Goal: Task Accomplishment & Management: Manage account settings

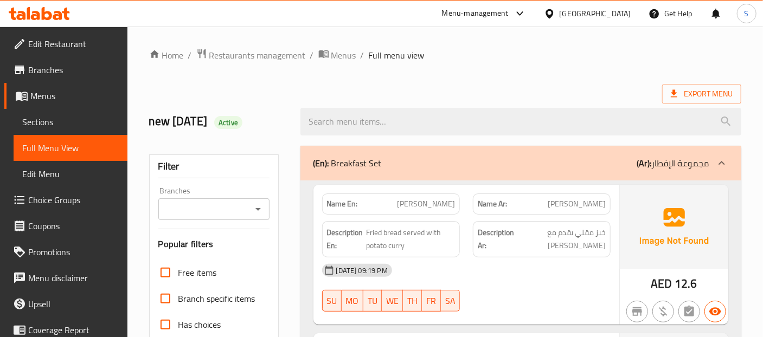
click at [635, 232] on img at bounding box center [674, 227] width 108 height 85
click at [658, 233] on img at bounding box center [674, 227] width 108 height 85
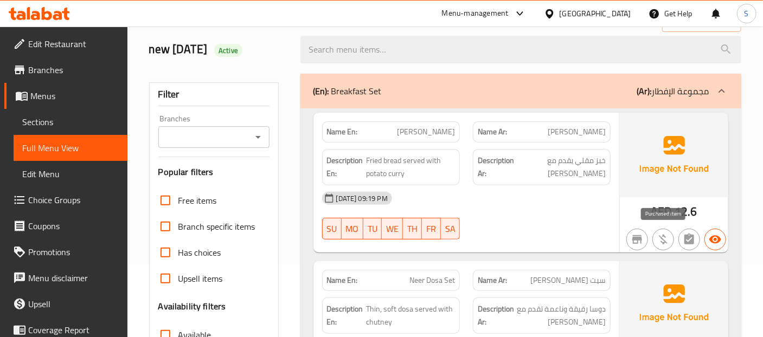
scroll to position [96, 0]
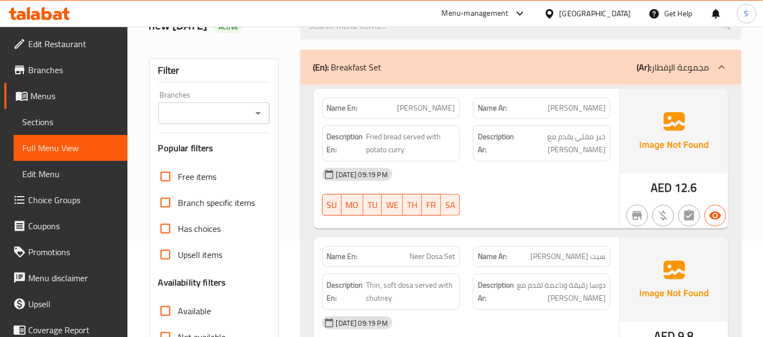
click at [608, 198] on div "18-08-2025 09:19 PM SU MO TU WE TH FR SA" at bounding box center [466, 192] width 301 height 61
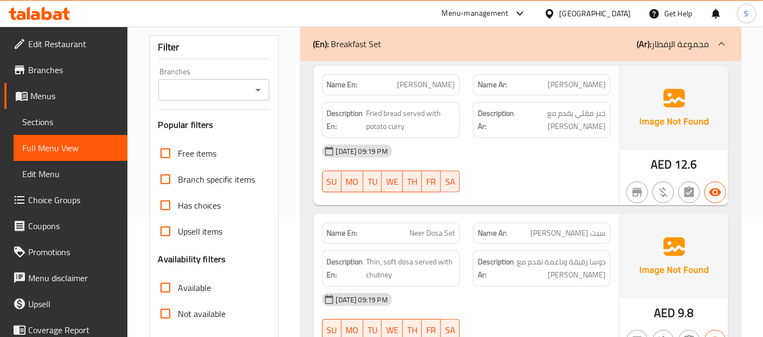
scroll to position [120, 0]
click at [569, 156] on div "18-08-2025 09:19 PM" at bounding box center [466, 150] width 301 height 26
click at [440, 81] on span "Poori Bhaji" at bounding box center [426, 83] width 58 height 11
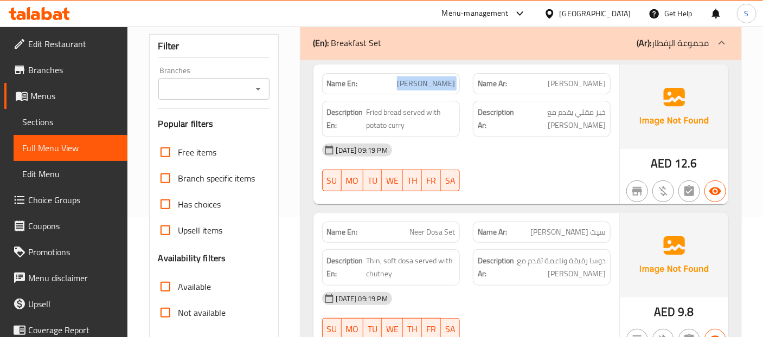
copy span "Poori Bhaji"
click at [579, 121] on span "خبز مقلي يقدم مع بطاطس fhgكاري" at bounding box center [560, 119] width 89 height 27
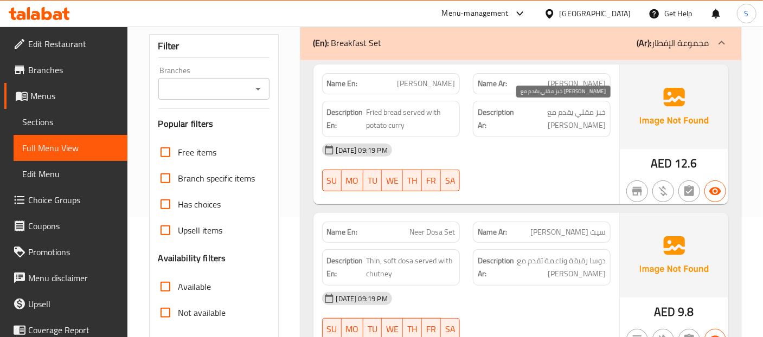
click at [579, 121] on span "خبز مقلي يقدم مع بطاطس fhgكاري" at bounding box center [560, 119] width 89 height 27
click at [586, 125] on span "خبز مقلي يقدم مع بطاطس fhgكاري" at bounding box center [560, 119] width 89 height 27
drag, startPoint x: 577, startPoint y: 126, endPoint x: 607, endPoint y: 126, distance: 29.8
click at [607, 126] on div "Description Ar: خبز مقلي يقدم مع بطاطس fhgكاري" at bounding box center [542, 119] width 138 height 36
copy span "fhgكاري"
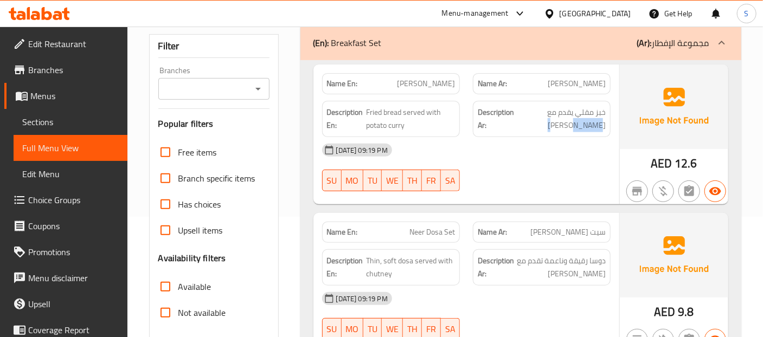
click at [646, 131] on img at bounding box center [674, 107] width 108 height 85
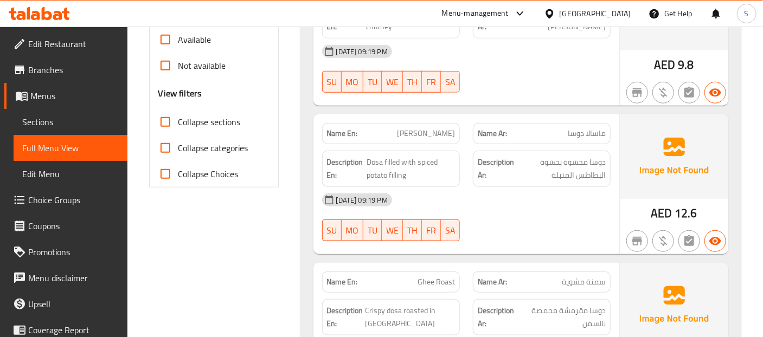
scroll to position [339, 0]
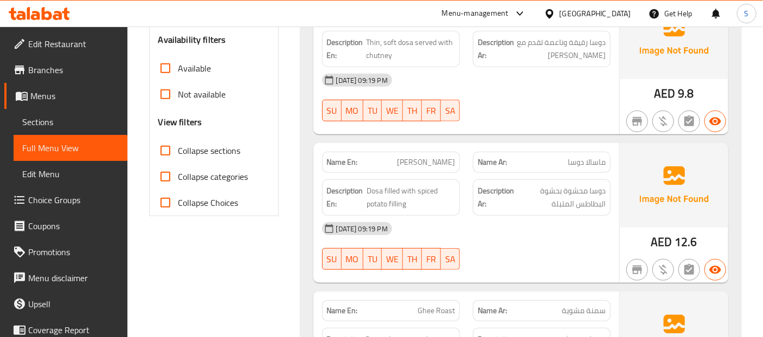
click at [579, 226] on div "18-08-2025 09:19 PM" at bounding box center [466, 229] width 301 height 26
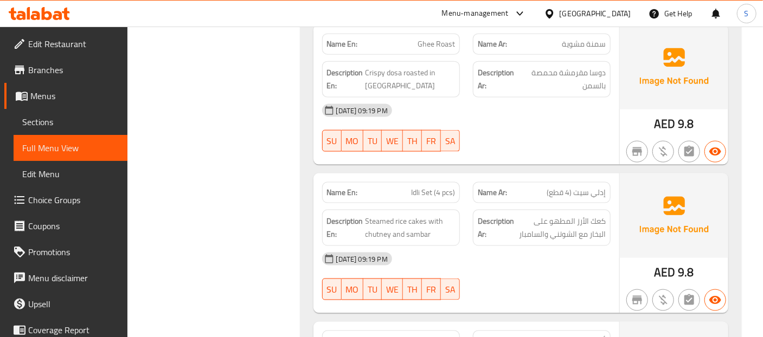
scroll to position [588, 0]
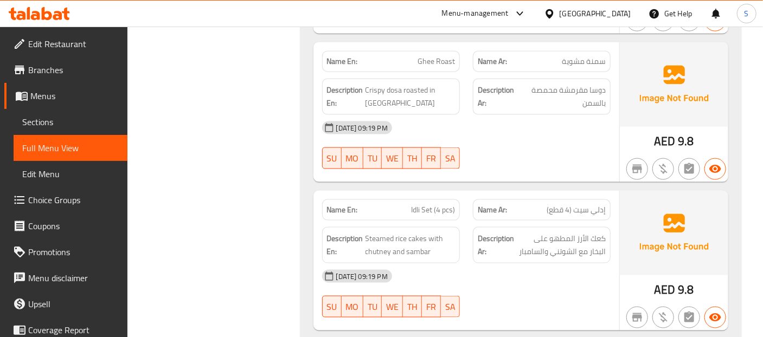
click at [619, 138] on hr at bounding box center [619, 112] width 1 height 140
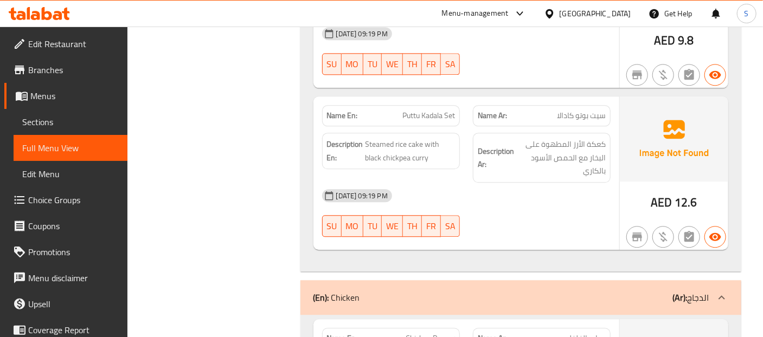
scroll to position [1142, 0]
click at [619, 111] on hr at bounding box center [619, 171] width 1 height 153
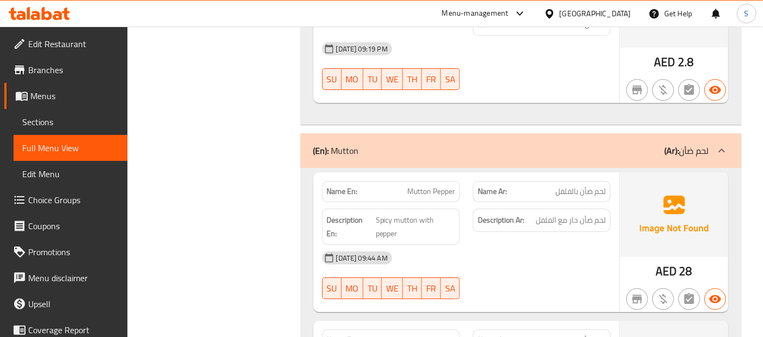
scroll to position [3658, 0]
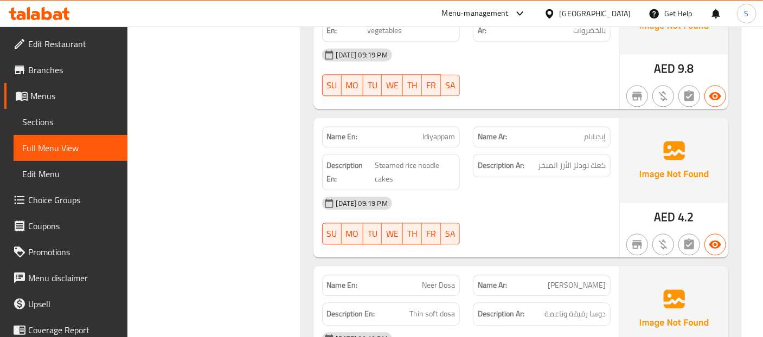
scroll to position [4774, 0]
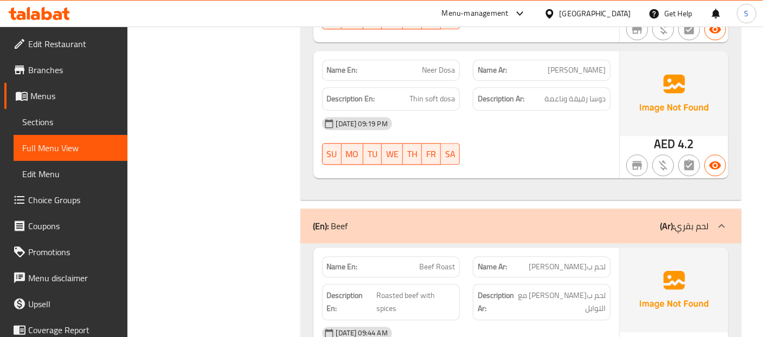
scroll to position [4961, 0]
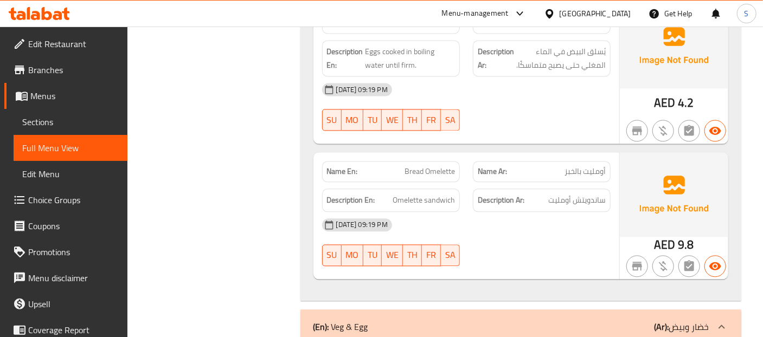
scroll to position [6620, 0]
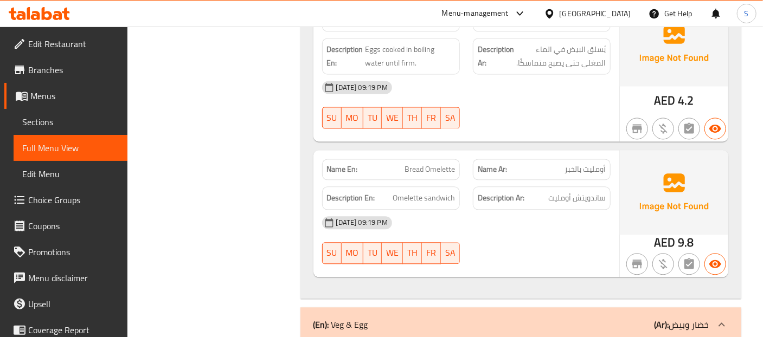
copy span "Bread Omelette"
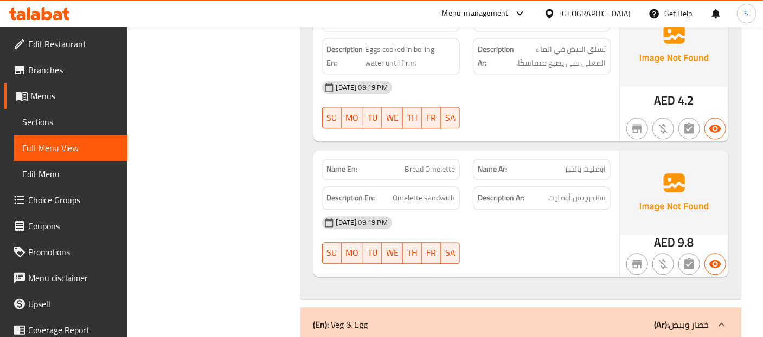
scroll to position [8225, 0]
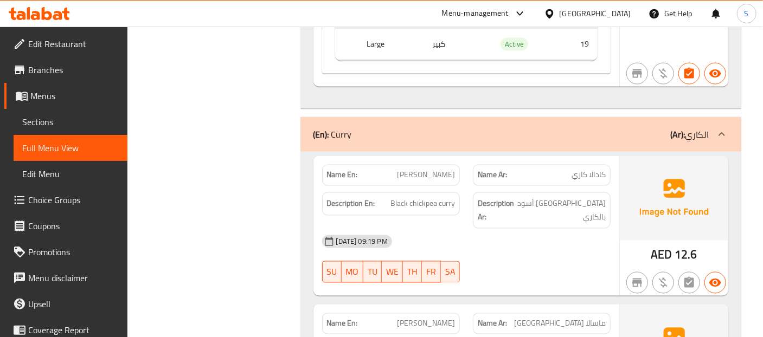
scroll to position [8285, 0]
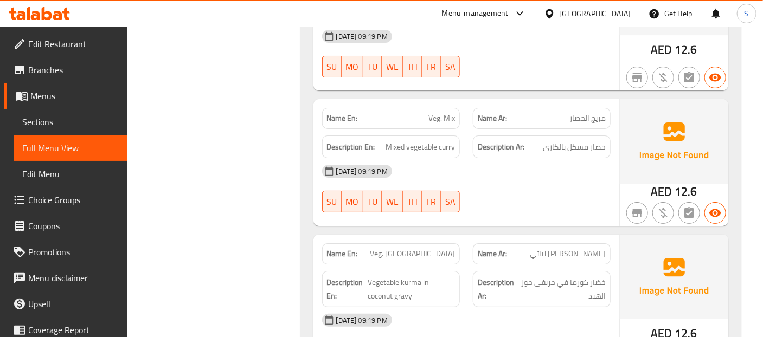
scroll to position [9365, 0]
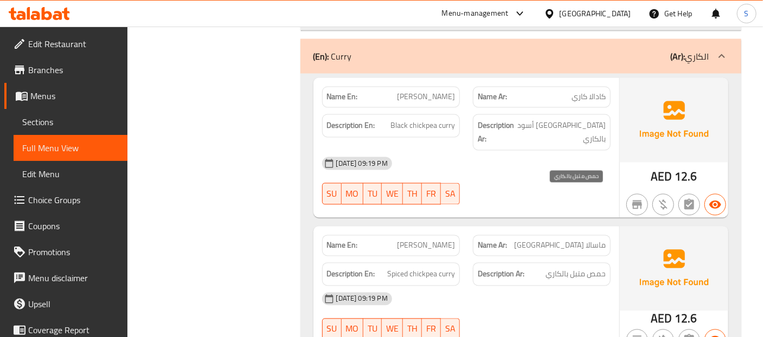
click at [593, 268] on span "حمص متبل بالكاري" at bounding box center [575, 275] width 60 height 14
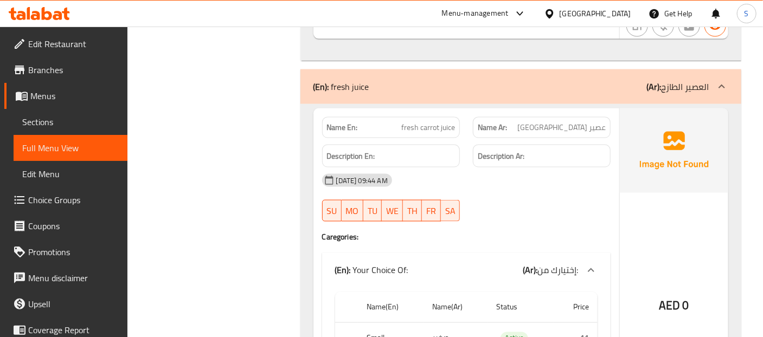
scroll to position [10062, 0]
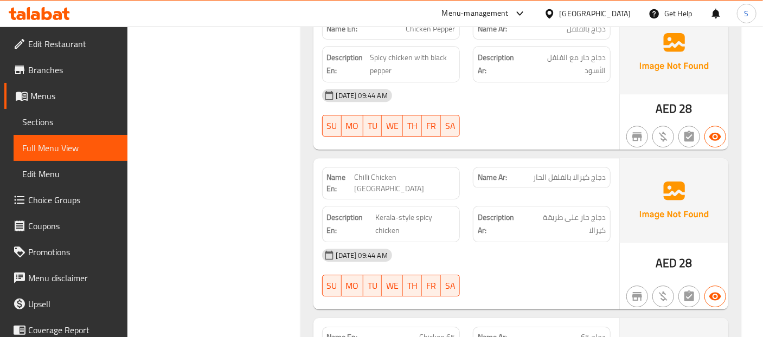
scroll to position [1453, 0]
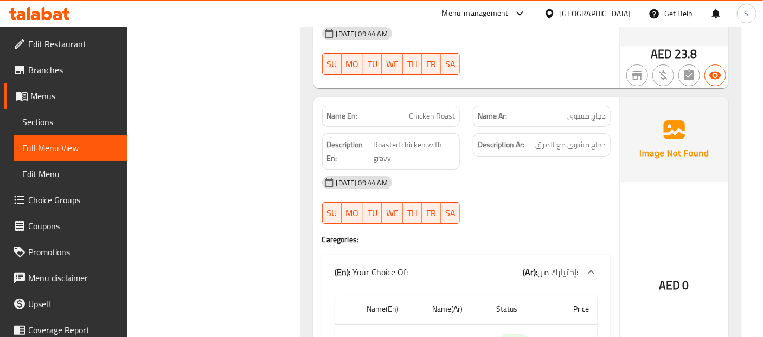
scroll to position [1815, 0]
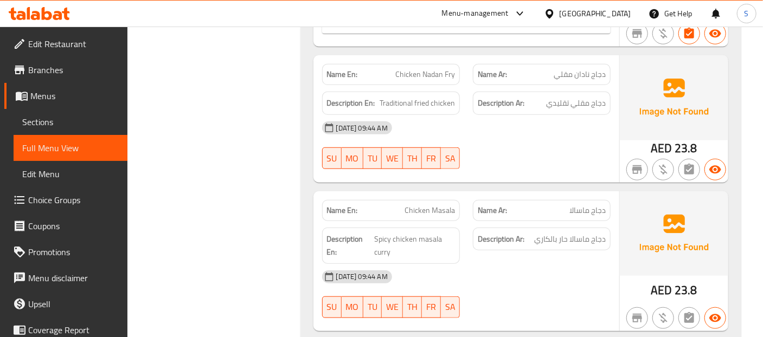
scroll to position [2200, 0]
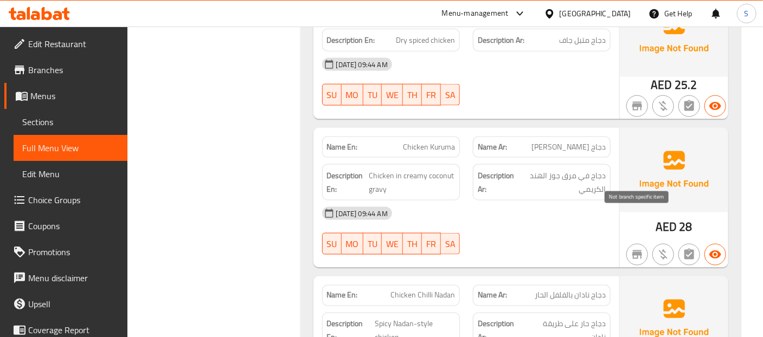
scroll to position [2492, 0]
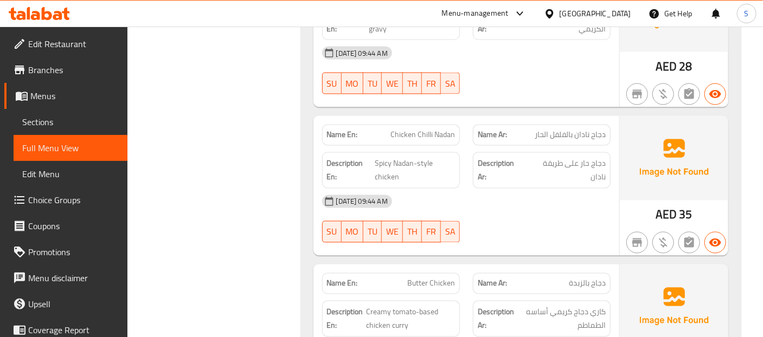
scroll to position [2708, 0]
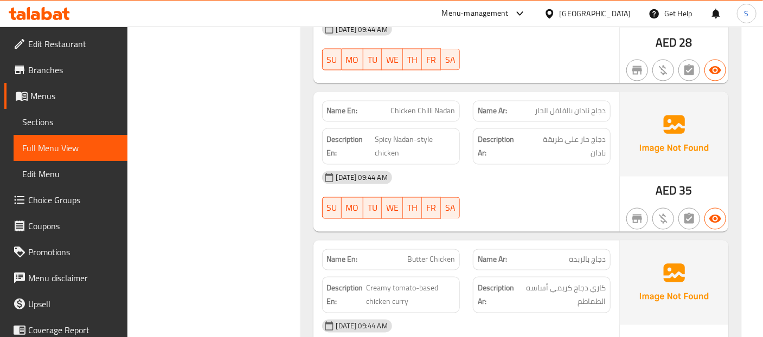
click at [664, 139] on img at bounding box center [674, 134] width 108 height 85
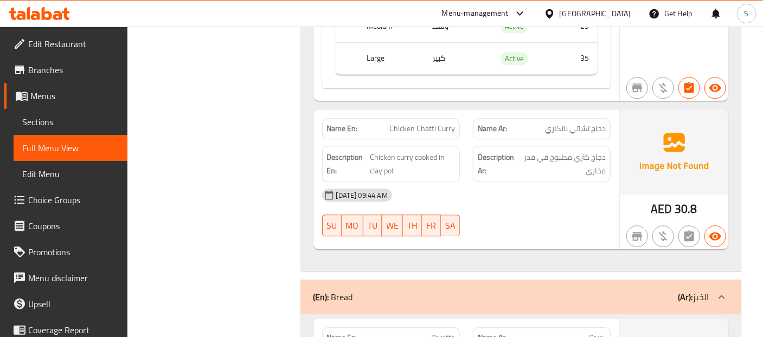
scroll to position [3170, 0]
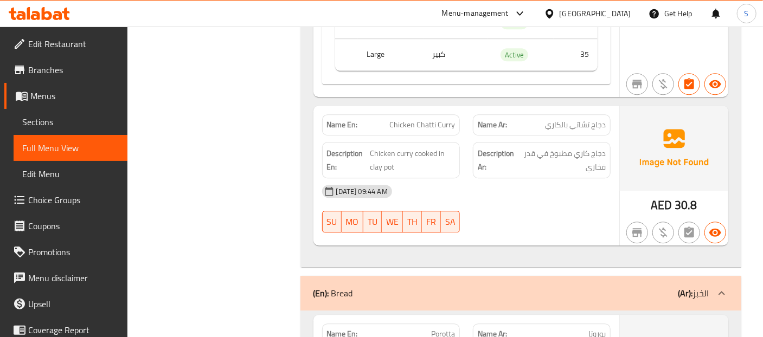
click at [511, 147] on strong "Description Ar:" at bounding box center [497, 160] width 39 height 27
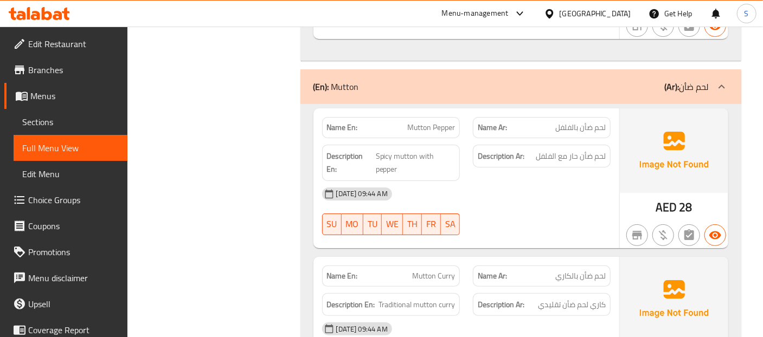
scroll to position [3725, 0]
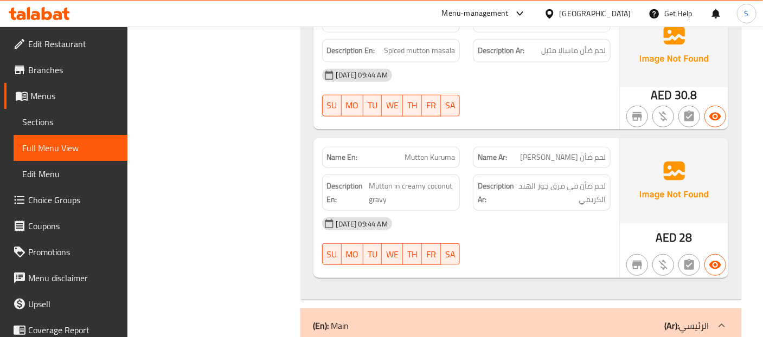
scroll to position [4135, 0]
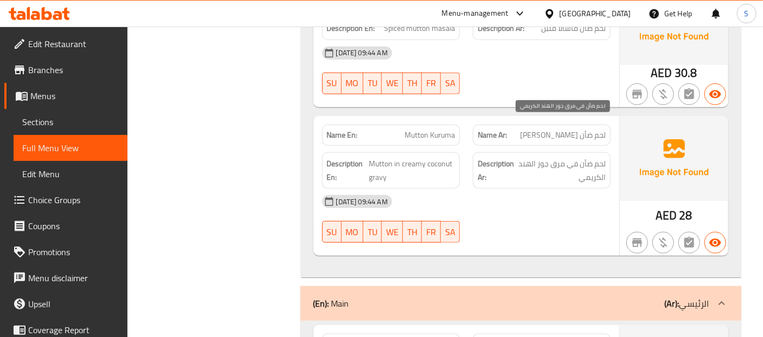
click at [584, 157] on span "لحم ضأن في مرق جوز الهند الكريمي" at bounding box center [560, 170] width 89 height 27
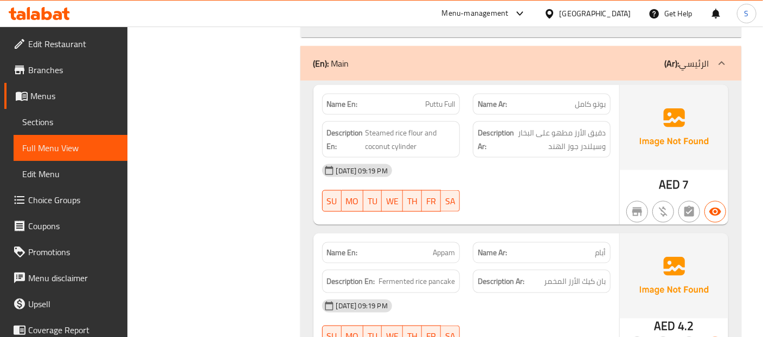
scroll to position [4375, 0]
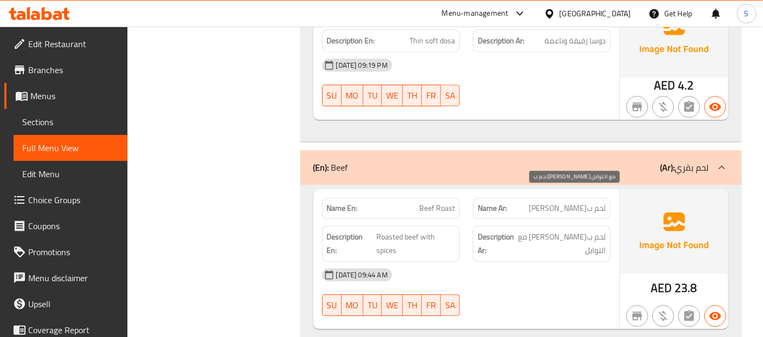
click at [582, 230] on span "لحم بقري مشوي مع التوابل" at bounding box center [561, 243] width 88 height 27
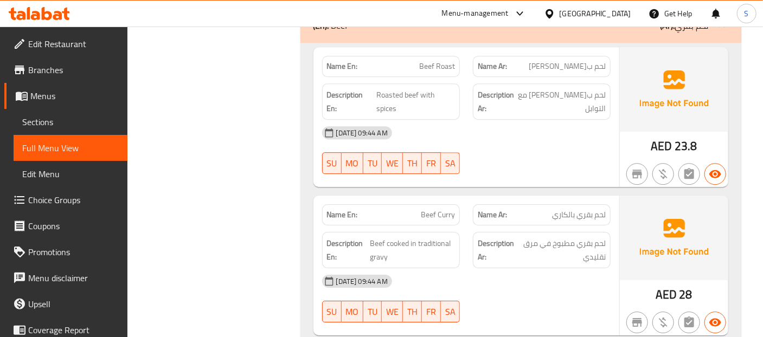
scroll to position [5193, 0]
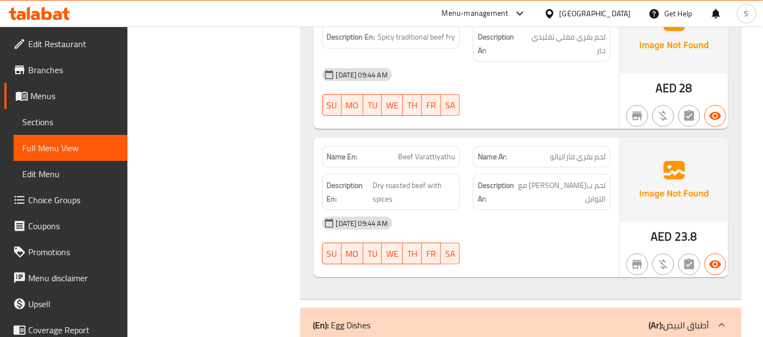
scroll to position [5844, 0]
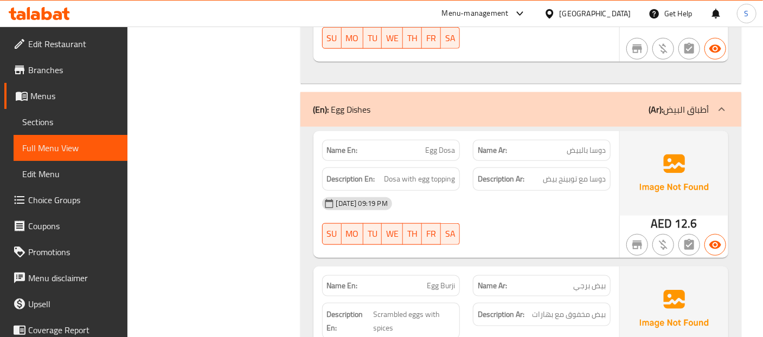
scroll to position [6061, 0]
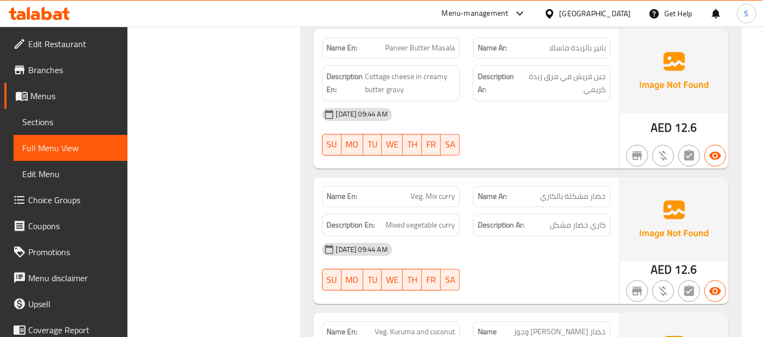
scroll to position [6942, 0]
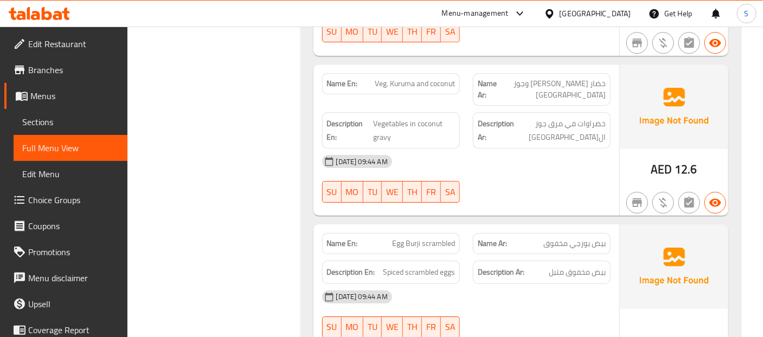
scroll to position [7187, 0]
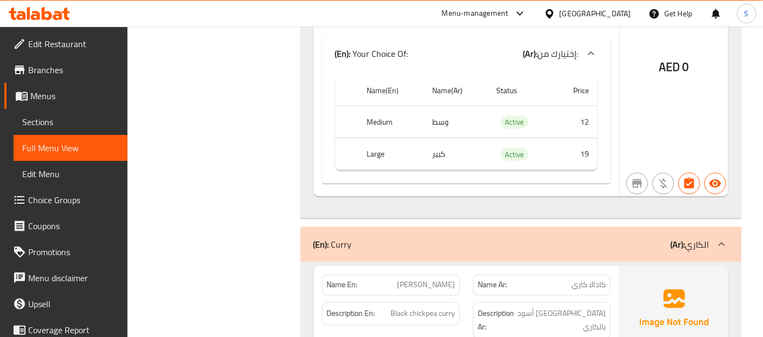
scroll to position [8175, 0]
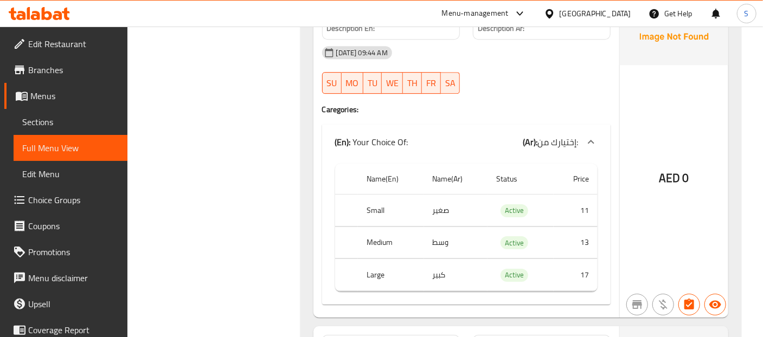
scroll to position [10896, 0]
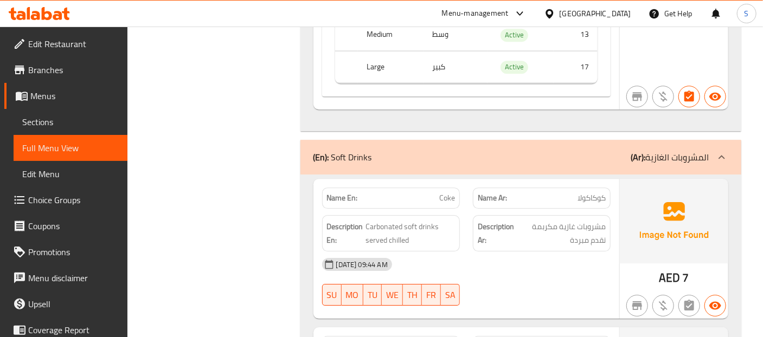
scroll to position [14565, 0]
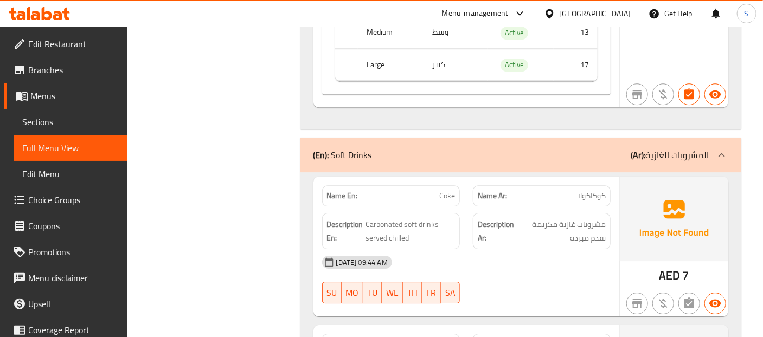
copy span "Coke"
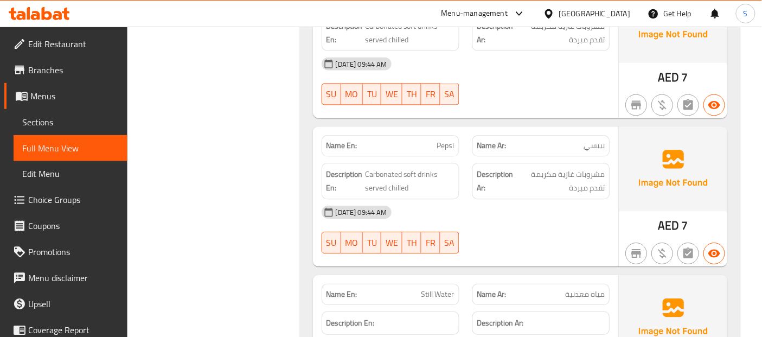
scroll to position [14922, 0]
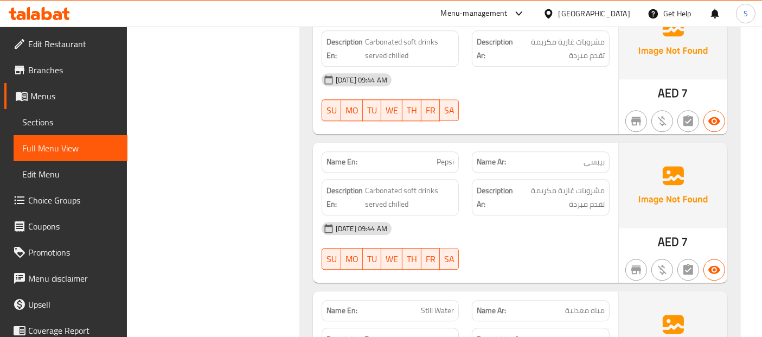
click at [68, 132] on link "Sections" at bounding box center [71, 122] width 114 height 26
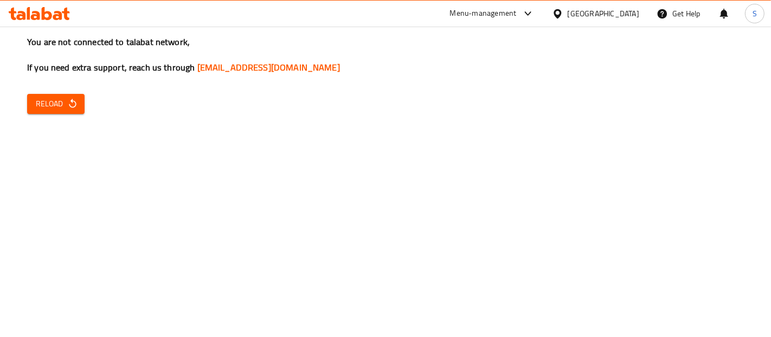
click at [48, 220] on div "You are not connected to talabat network, If you need extra support, reach us t…" at bounding box center [385, 168] width 771 height 337
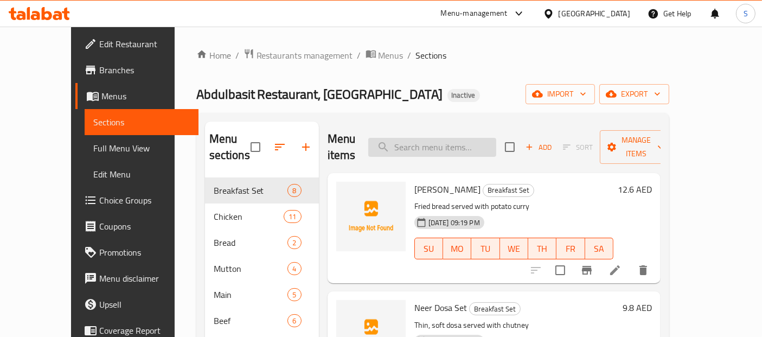
click at [473, 142] on input "search" at bounding box center [432, 147] width 128 height 19
paste input "Coke"
type input "Coke"
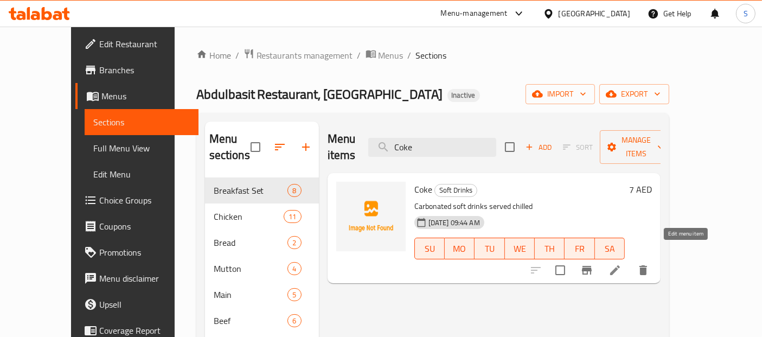
click at [620, 265] on icon at bounding box center [615, 270] width 10 height 10
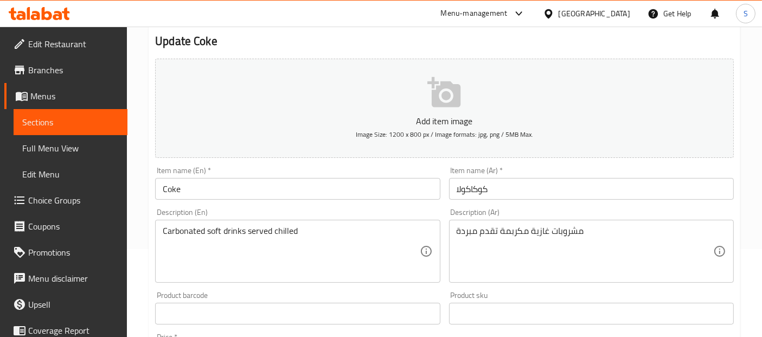
scroll to position [90, 0]
click at [501, 177] on input "كوكاكولا" at bounding box center [591, 187] width 285 height 22
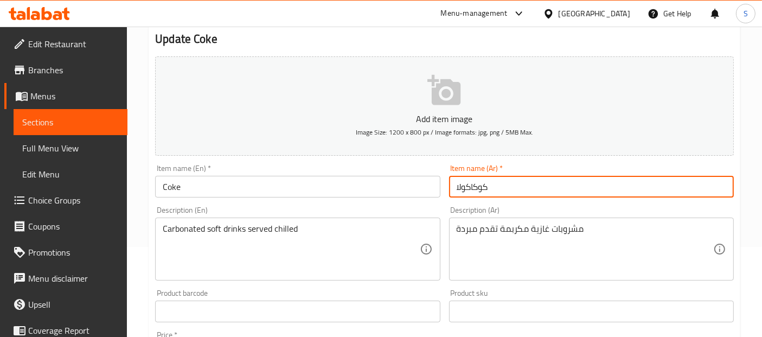
click at [501, 177] on input "كوكاكولا" at bounding box center [591, 187] width 285 height 22
type input ";"
type input "كوك"
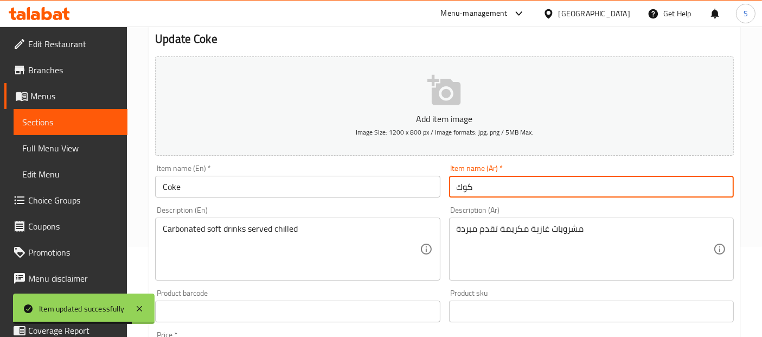
click at [54, 119] on span "Sections" at bounding box center [70, 121] width 97 height 13
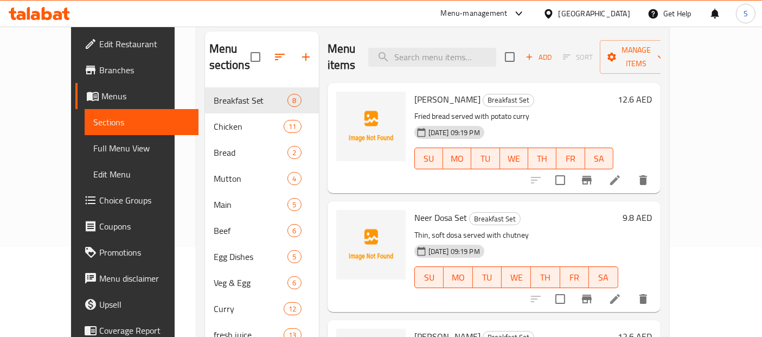
click at [567, 110] on p "Fried bread served with potato curry" at bounding box center [513, 117] width 199 height 14
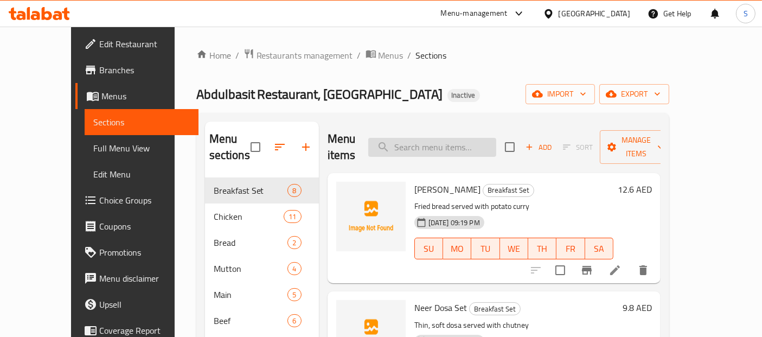
click at [486, 139] on input "search" at bounding box center [432, 147] width 128 height 19
paste input "Veg. Mix curry"
type input "Veg. Mix curry"
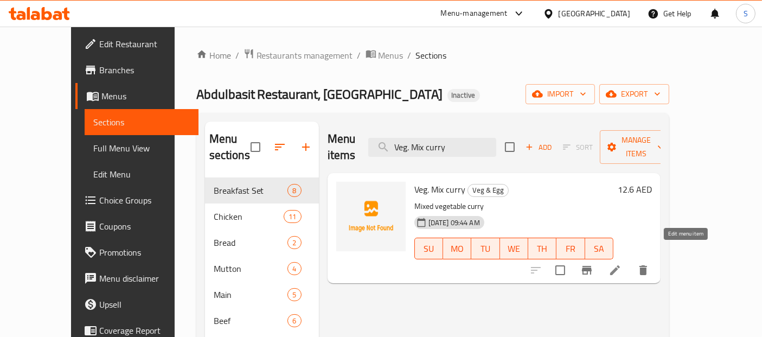
click at [621, 264] on icon at bounding box center [614, 270] width 13 height 13
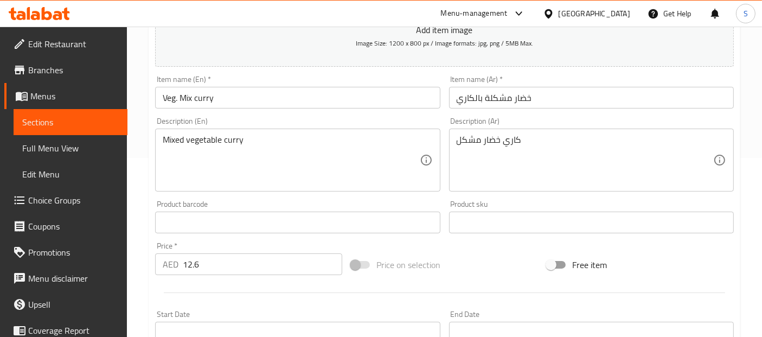
scroll to position [221, 0]
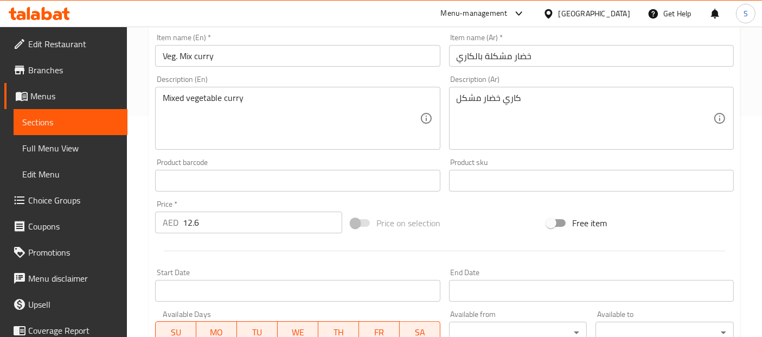
click at [357, 87] on div "Mixed vegetable curry Description (En)" at bounding box center [297, 118] width 285 height 63
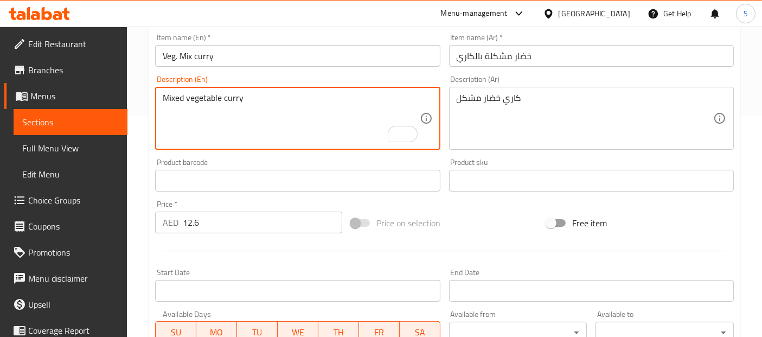
click at [343, 108] on textarea "Mixed vegetable curry" at bounding box center [291, 119] width 256 height 52
click at [514, 106] on textarea "كاري خضار مشكل" at bounding box center [585, 119] width 256 height 52
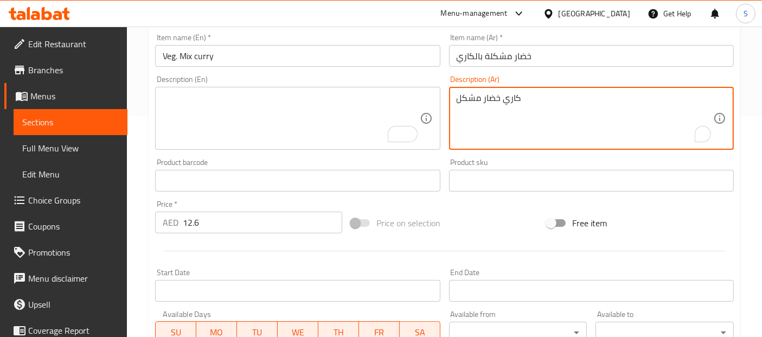
click at [514, 106] on textarea "كاري خضار مشكل" at bounding box center [585, 119] width 256 height 52
click at [377, 55] on input "Veg. Mix curry" at bounding box center [297, 56] width 285 height 22
click at [408, 47] on input "Veg. Mix curry" at bounding box center [297, 56] width 285 height 22
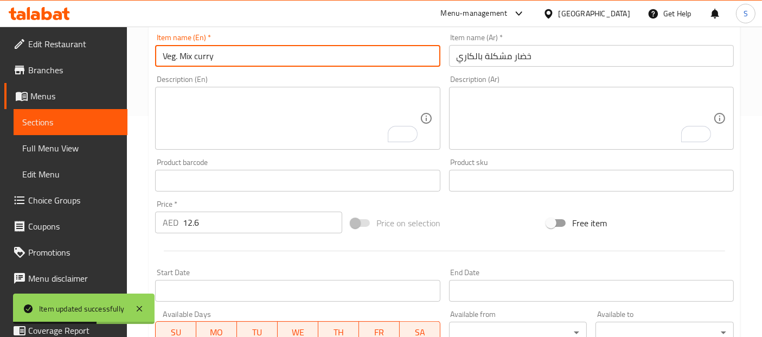
drag, startPoint x: 315, startPoint y: 82, endPoint x: 313, endPoint y: 106, distance: 24.5
click at [313, 106] on div "Description (En) Description (En)" at bounding box center [297, 112] width 285 height 74
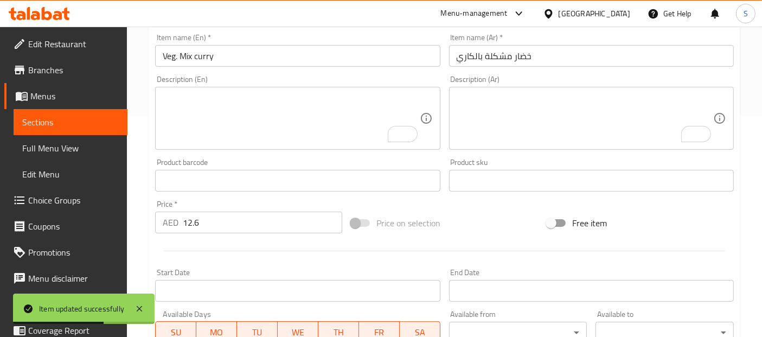
click at [313, 106] on textarea "To enrich screen reader interactions, please activate Accessibility in Grammarl…" at bounding box center [291, 119] width 256 height 52
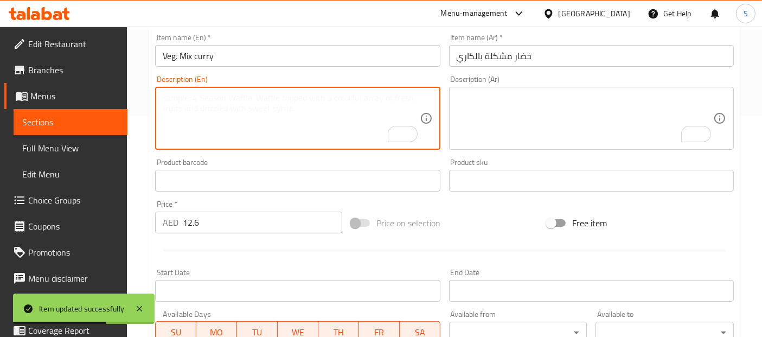
paste textarea "Vegetable curry with a mix of spices."
type textarea "Vegetable curry with a mix of spices."
click at [488, 105] on textarea "To enrich screen reader interactions, please activate Accessibility in Grammarl…" at bounding box center [585, 119] width 256 height 52
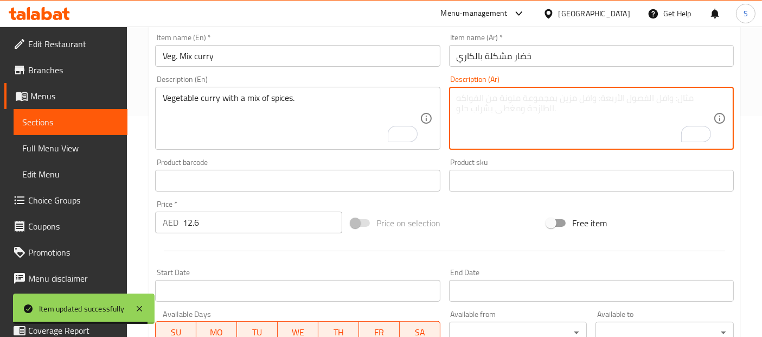
paste textarea "كاري خضار مع مزيج من البهارات."
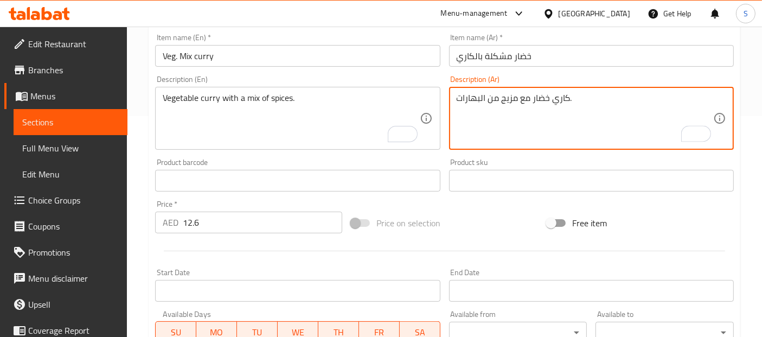
type textarea "كاري خضار مع مزيج من البهارات."
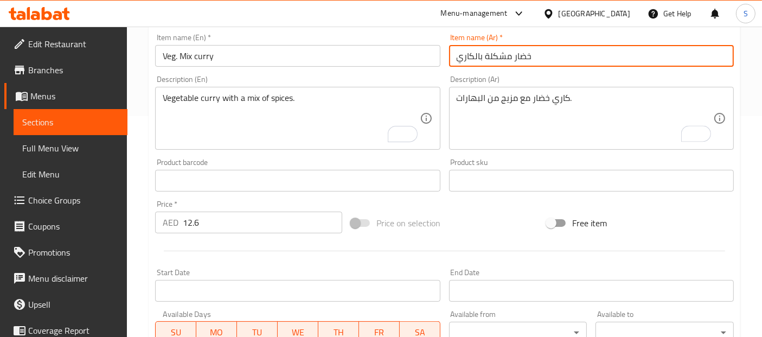
drag, startPoint x: 519, startPoint y: 66, endPoint x: 528, endPoint y: 57, distance: 12.3
click at [528, 57] on input "خضار مشكلة بالكاري" at bounding box center [591, 56] width 285 height 22
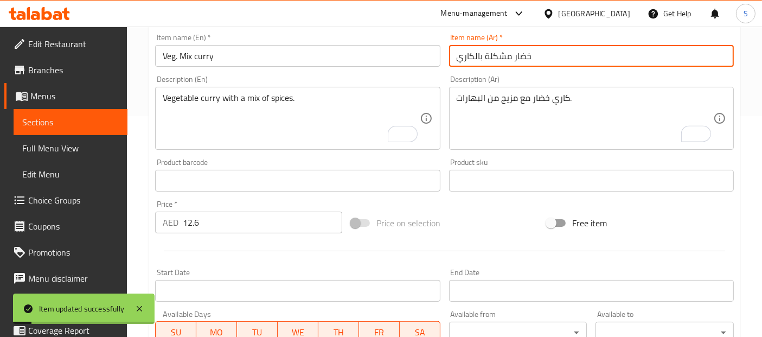
click at [96, 117] on span "Sections" at bounding box center [70, 121] width 97 height 13
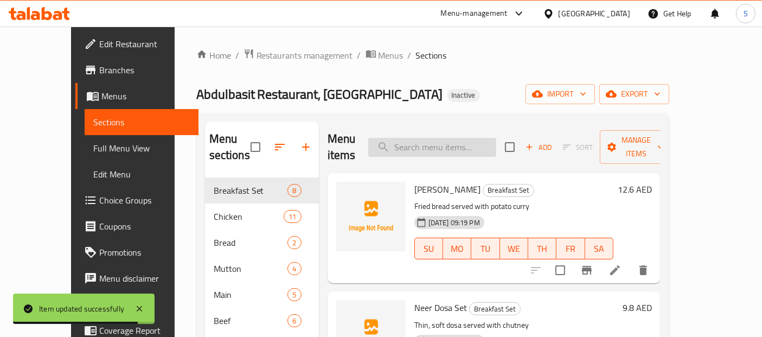
click at [454, 138] on input "search" at bounding box center [432, 147] width 128 height 19
paste input "Bread Omelette"
type input "Bread Omelette"
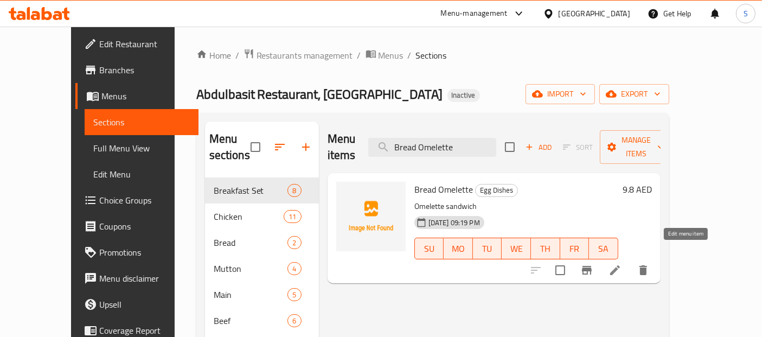
click at [620, 265] on icon at bounding box center [615, 270] width 10 height 10
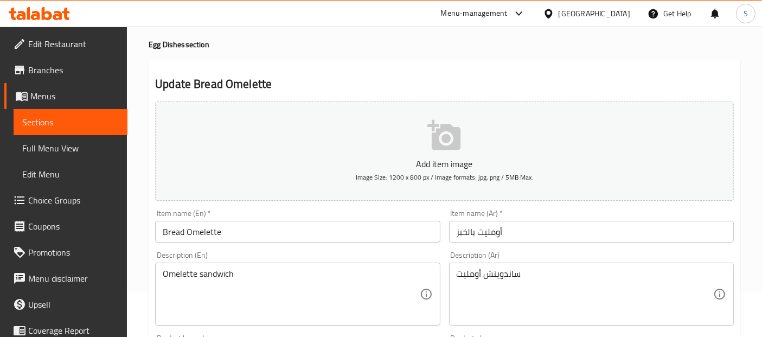
scroll to position [50, 0]
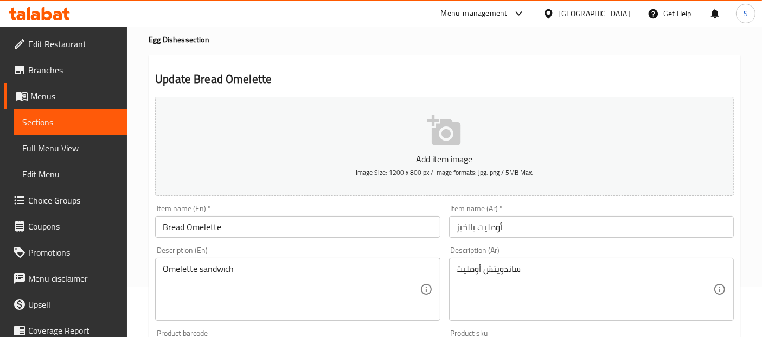
click at [358, 261] on div "Omelette sandwich Description (En)" at bounding box center [297, 289] width 285 height 63
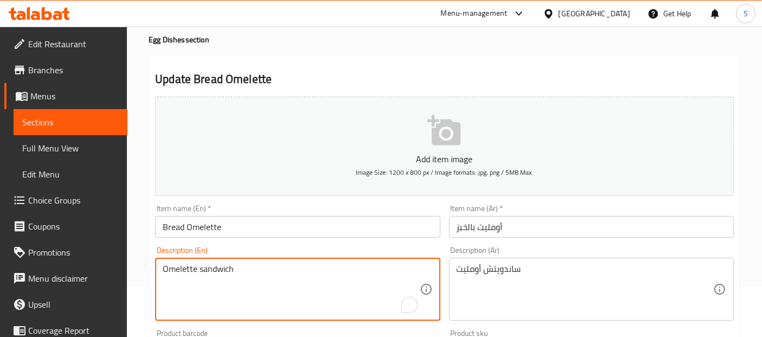
click at [358, 261] on div "Omelette sandwich Description (En)" at bounding box center [297, 289] width 285 height 63
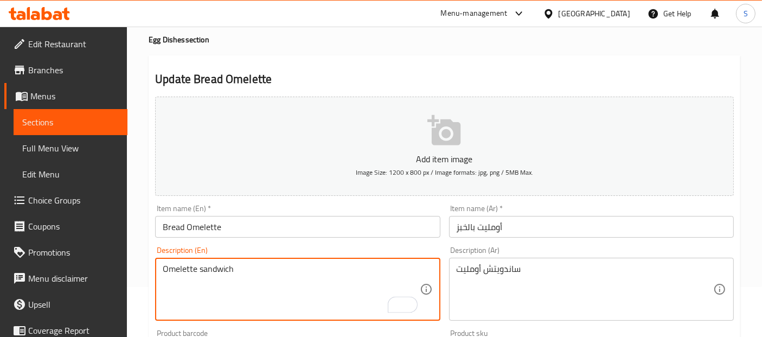
click at [358, 261] on div "Omelette sandwich Description (En)" at bounding box center [297, 289] width 285 height 63
click at [347, 266] on textarea "Omelette sandwich" at bounding box center [291, 290] width 256 height 52
drag, startPoint x: 540, startPoint y: 270, endPoint x: 407, endPoint y: 279, distance: 133.2
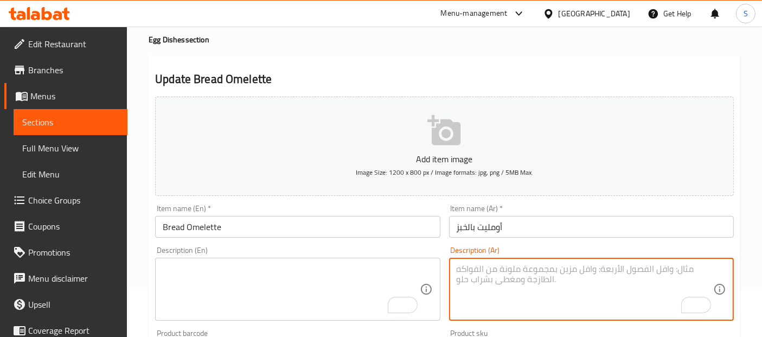
click at [218, 265] on textarea "To enrich screen reader interactions, please activate Accessibility in Grammarl…" at bounding box center [291, 290] width 256 height 52
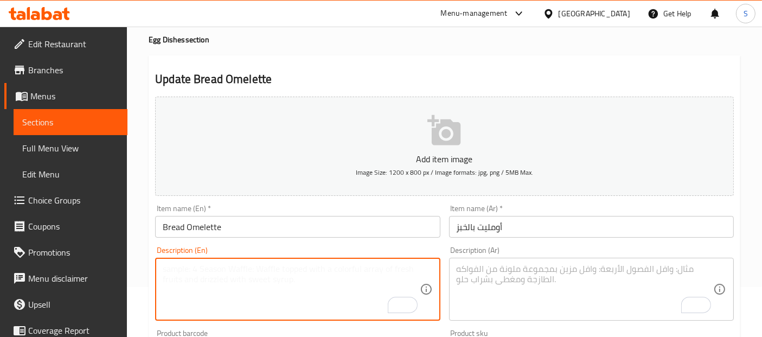
paste textarea "A classic breakfast dish made by combining eggs and bread."
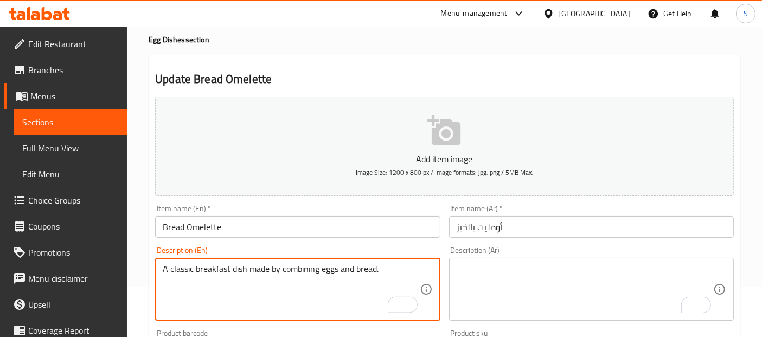
type textarea "A classic breakfast dish made by combining eggs and bread."
click at [528, 279] on textarea "To enrich screen reader interactions, please activate Accessibility in Grammarl…" at bounding box center [585, 290] width 256 height 52
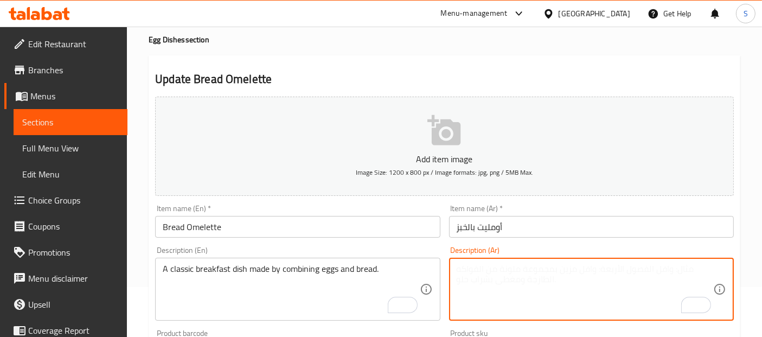
paste textarea "طبق إفطار كلاسيكي مصنوع من البيض والخبز."
type textarea "طبق إفطار كلاسيكي مصنوع من البيض والخبز."
click at [562, 216] on input "أومليت بالخبز" at bounding box center [591, 227] width 285 height 22
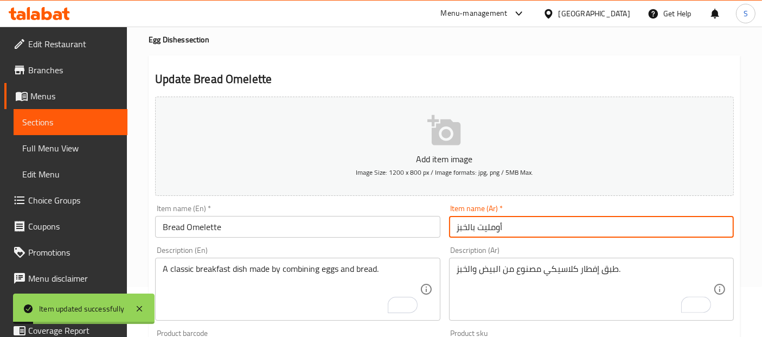
click at [76, 124] on span "Sections" at bounding box center [70, 121] width 97 height 13
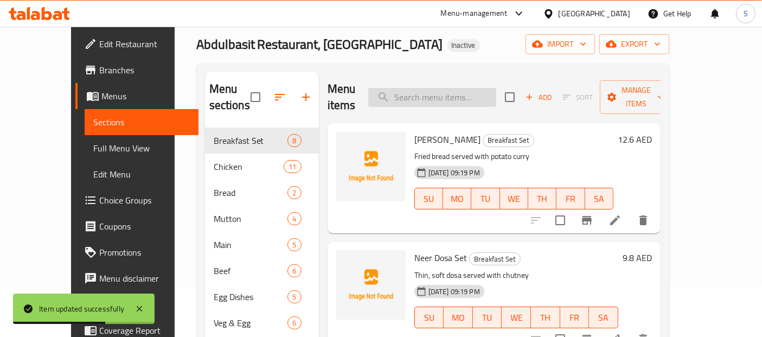
click at [474, 94] on input "search" at bounding box center [432, 97] width 128 height 19
paste input "Poori Bhaj"
type input "Poori Bhaj"
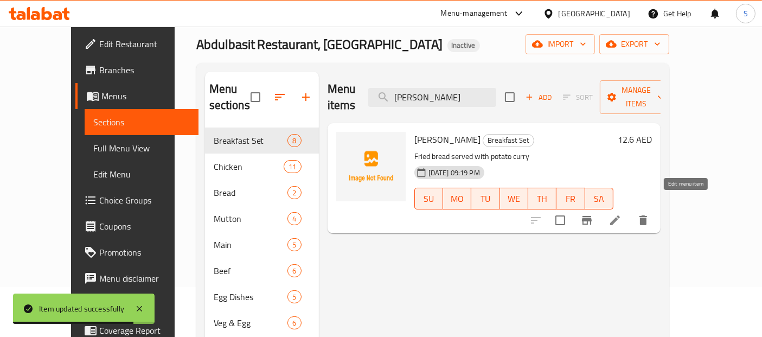
click at [621, 214] on icon at bounding box center [614, 220] width 13 height 13
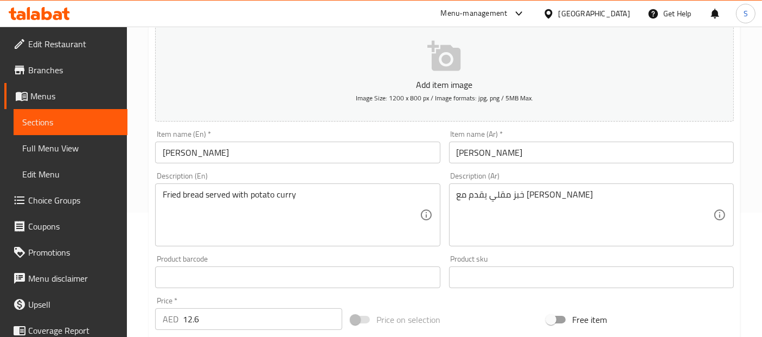
scroll to position [161, 0]
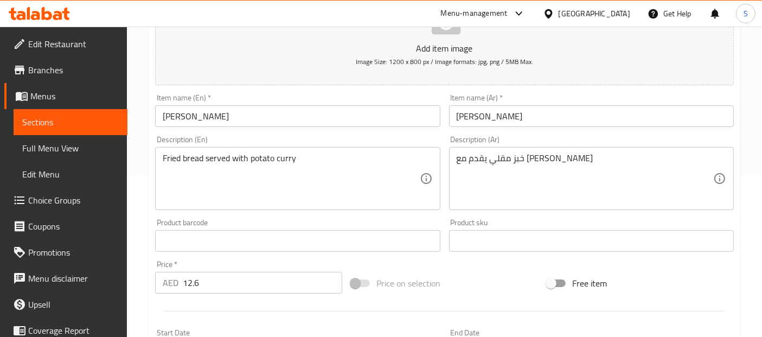
click at [561, 157] on textarea "خبز مقلي يقدم مع بطاطس fhgكاري" at bounding box center [585, 179] width 256 height 52
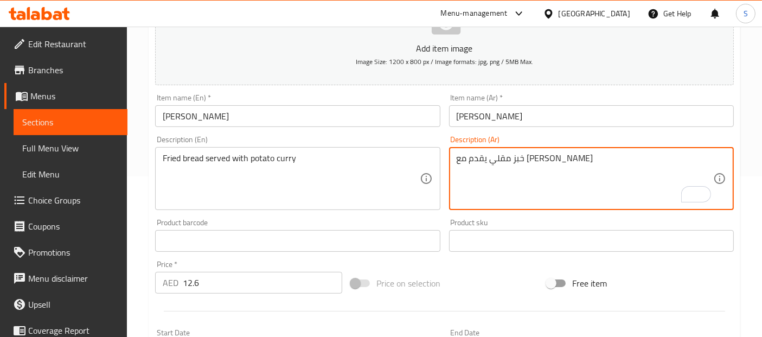
click at [561, 157] on textarea "خبز مقلي يقدم مع بطاطس fhgكاري" at bounding box center [585, 179] width 256 height 52
click at [556, 156] on textarea "خبز مقلي يقدم مع بطاطس fhgكاري" at bounding box center [585, 179] width 256 height 52
drag, startPoint x: 566, startPoint y: 158, endPoint x: 556, endPoint y: 157, distance: 9.9
click at [556, 157] on textarea "خبز مقلي يقدم مع بطاطس fhgكاري" at bounding box center [585, 179] width 256 height 52
type textarea "خبز مقلي يقدم مع بطاطس كاري"
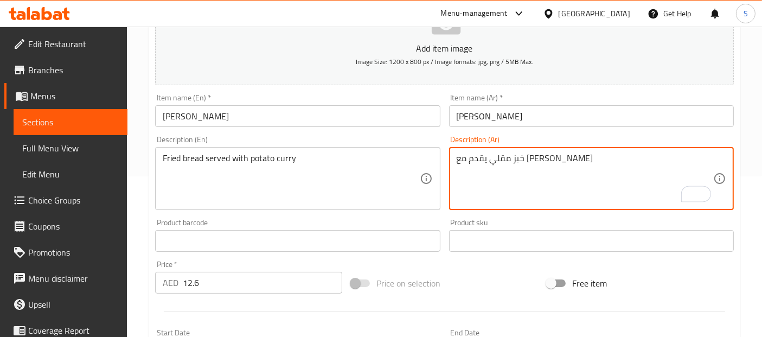
click at [580, 121] on input "بوري باجي" at bounding box center [591, 116] width 285 height 22
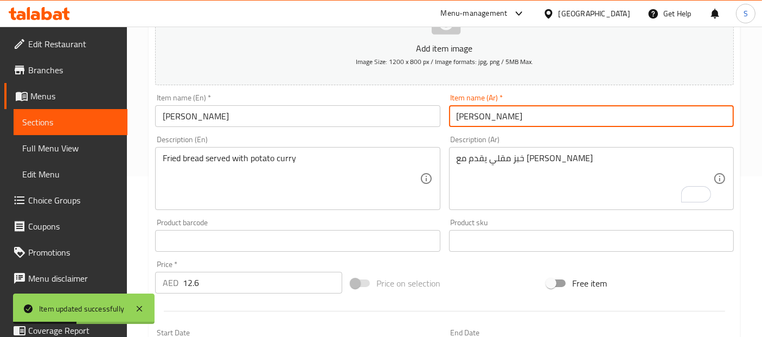
click at [97, 123] on span "Sections" at bounding box center [70, 121] width 97 height 13
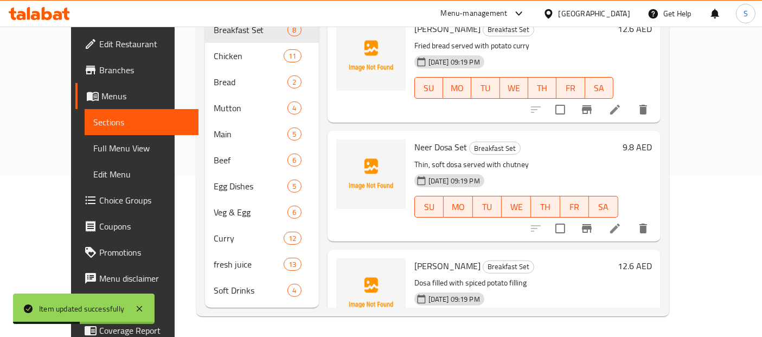
scroll to position [151, 0]
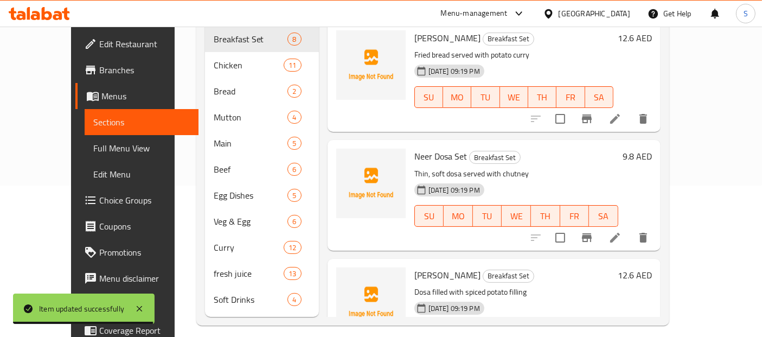
click at [358, 117] on div "Menu items Add Sort Manage items Poori Bhaji Breakfast Set Fried bread served w…" at bounding box center [490, 143] width 342 height 346
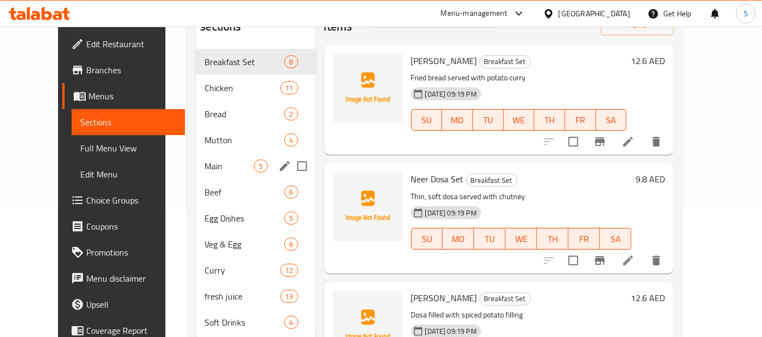
scroll to position [61, 0]
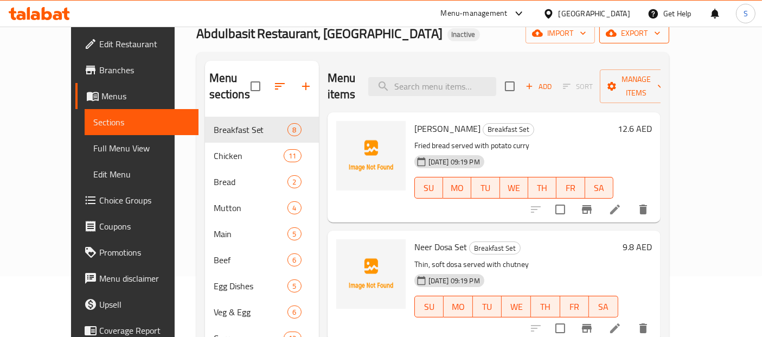
click at [617, 35] on icon "button" at bounding box center [611, 33] width 11 height 7
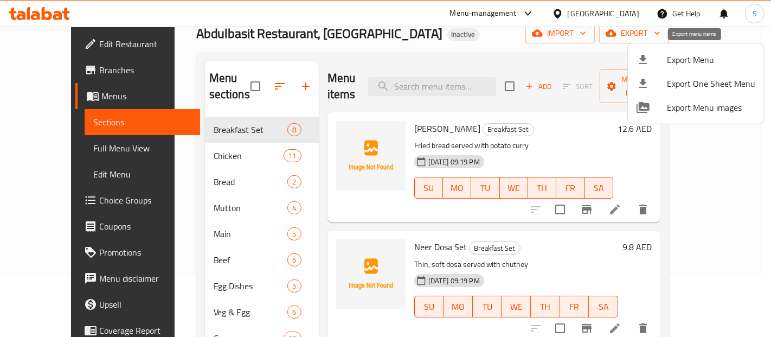
click at [655, 61] on div at bounding box center [652, 59] width 30 height 13
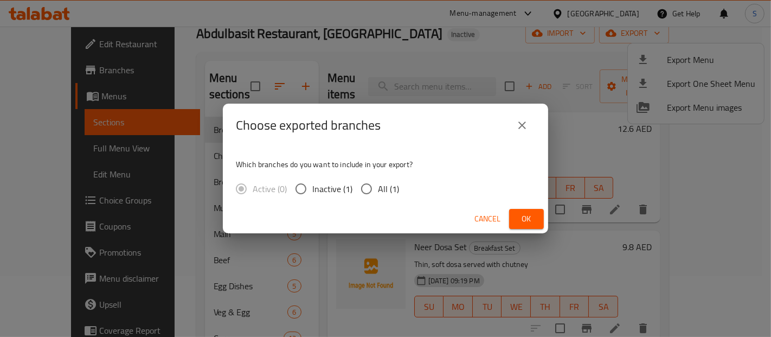
click at [383, 191] on span "All (1)" at bounding box center [388, 188] width 21 height 13
click at [378, 191] on input "All (1)" at bounding box center [366, 188] width 23 height 23
radio input "true"
click at [528, 219] on span "Ok" at bounding box center [526, 219] width 17 height 14
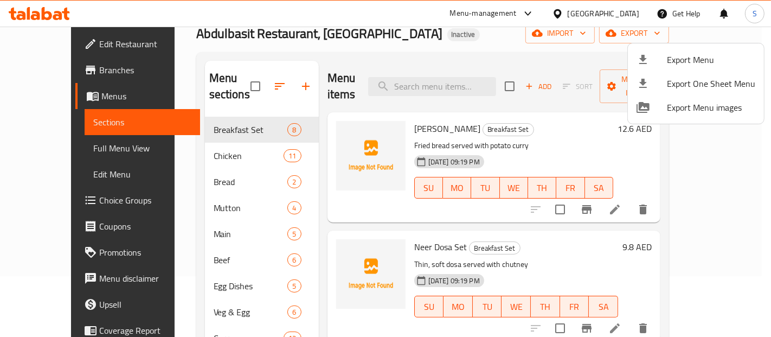
click at [66, 42] on div at bounding box center [385, 168] width 771 height 337
click at [99, 42] on span "Edit Restaurant" at bounding box center [145, 43] width 92 height 13
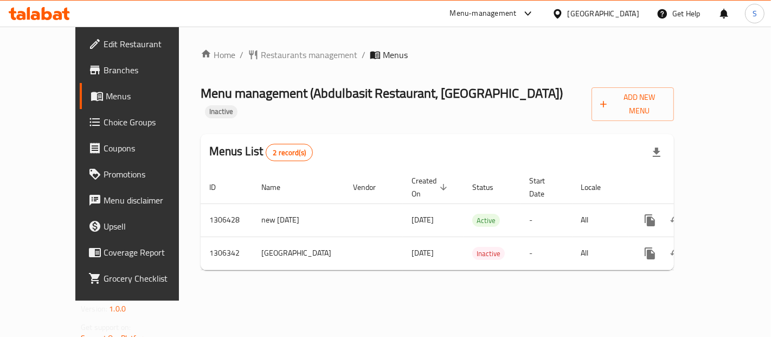
click at [104, 72] on span "Branches" at bounding box center [150, 69] width 92 height 13
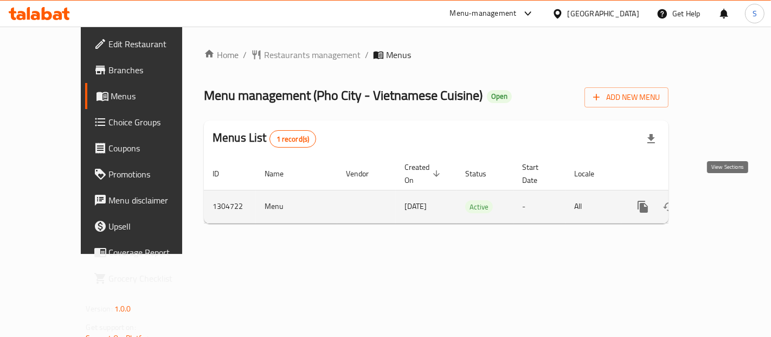
click at [728, 200] on icon "enhanced table" at bounding box center [721, 206] width 13 height 13
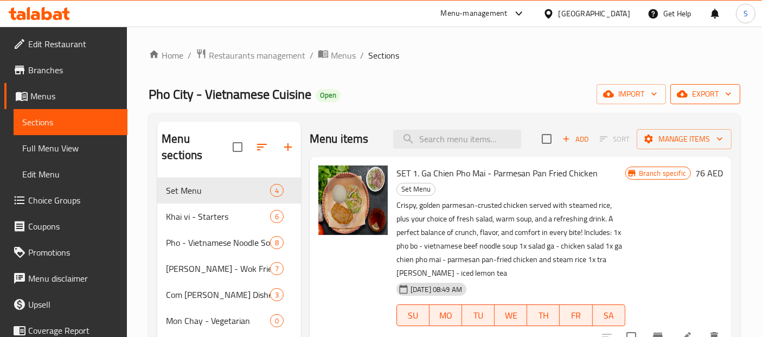
click at [729, 99] on icon "button" at bounding box center [728, 93] width 11 height 11
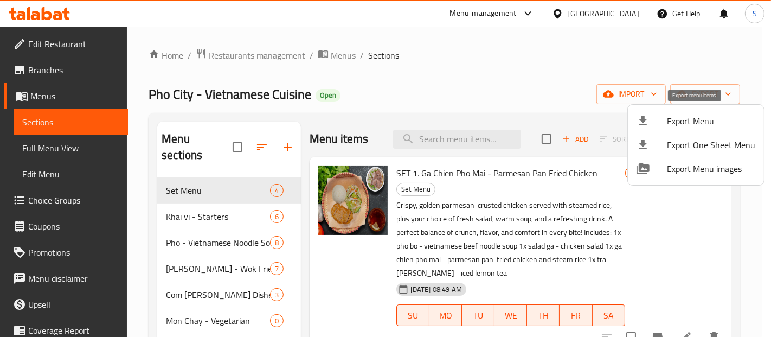
click at [686, 127] on span "Export Menu" at bounding box center [711, 120] width 88 height 13
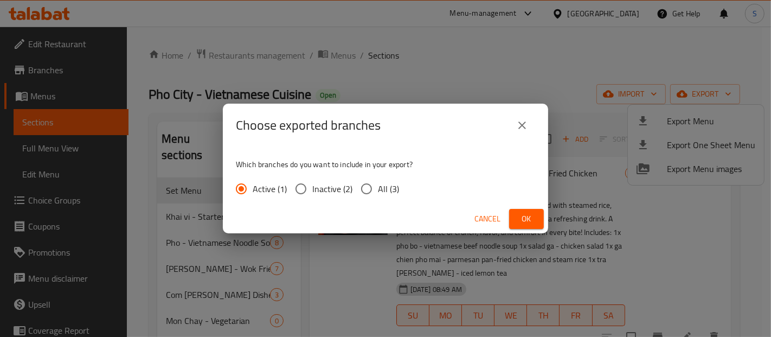
click at [387, 182] on span "All (3)" at bounding box center [388, 188] width 21 height 13
click at [378, 181] on input "All (3)" at bounding box center [366, 188] width 23 height 23
radio input "true"
click at [515, 221] on button "Ok" at bounding box center [526, 219] width 35 height 20
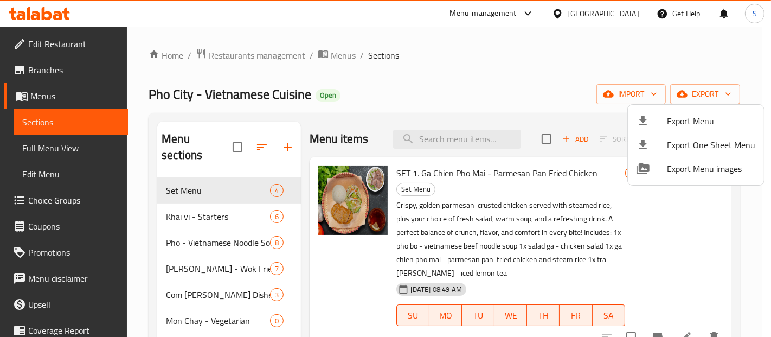
click at [275, 50] on div at bounding box center [385, 168] width 771 height 337
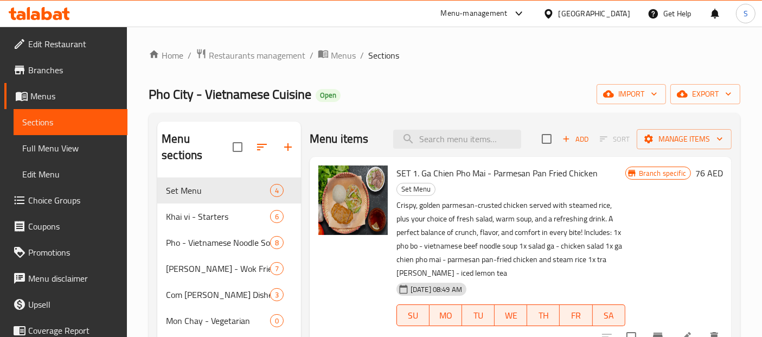
click at [275, 50] on span "Restaurants management" at bounding box center [257, 55] width 97 height 13
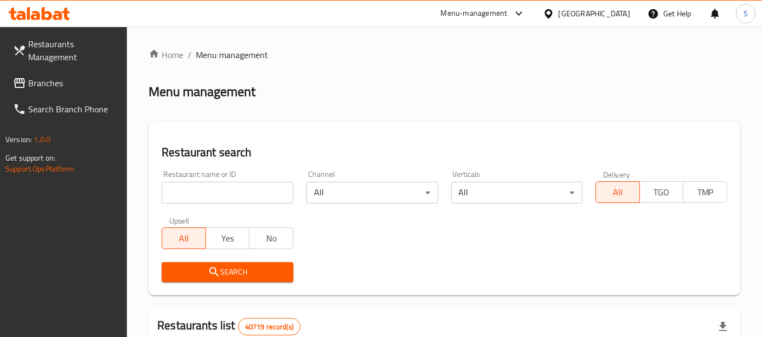
click at [229, 194] on input "search" at bounding box center [228, 193] width 132 height 22
paste input "[PERSON_NAME]"
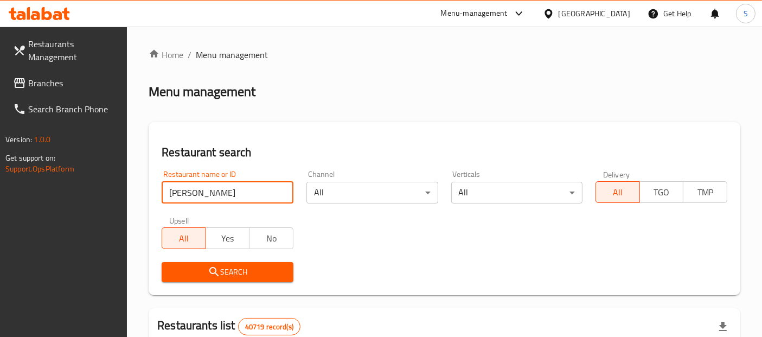
type input "[PERSON_NAME]"
click button "Search" at bounding box center [228, 272] width 132 height 20
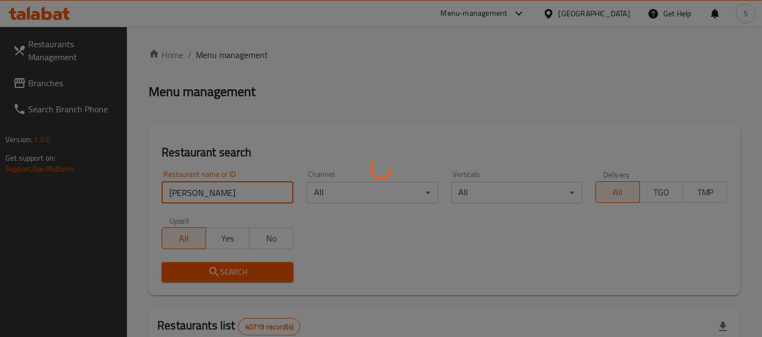
click button "Search" at bounding box center [228, 272] width 132 height 20
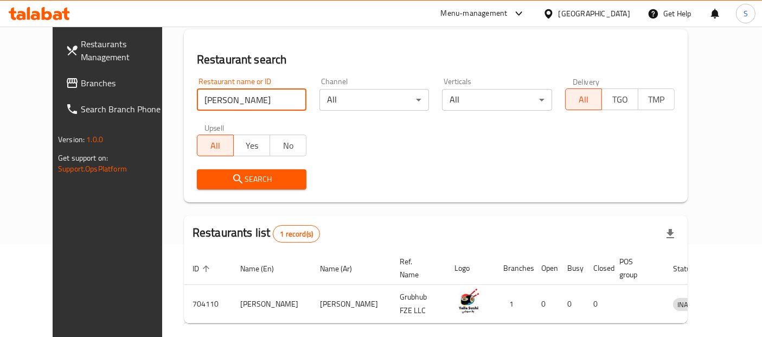
scroll to position [125, 0]
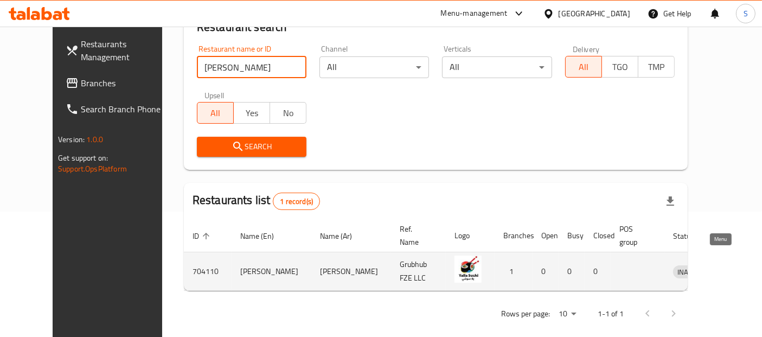
click at [732, 267] on icon "enhanced table" at bounding box center [738, 271] width 12 height 9
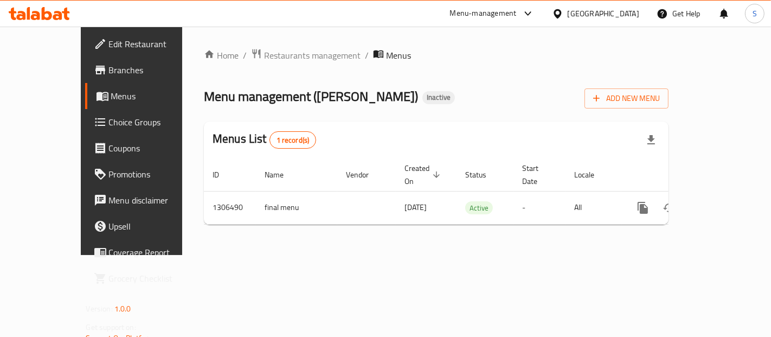
click at [290, 125] on div "Menus List 1 record(s)" at bounding box center [436, 139] width 465 height 37
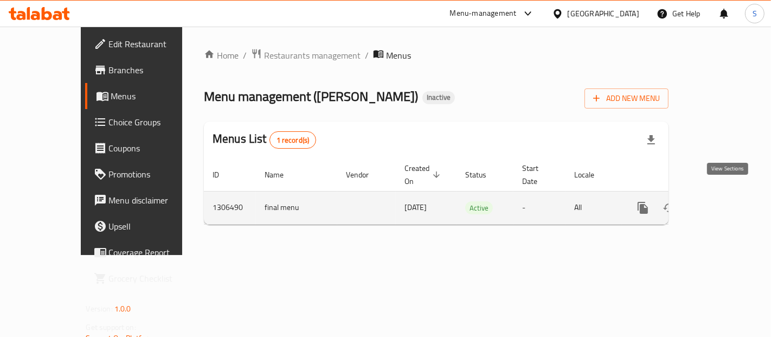
click at [728, 201] on icon "enhanced table" at bounding box center [721, 207] width 13 height 13
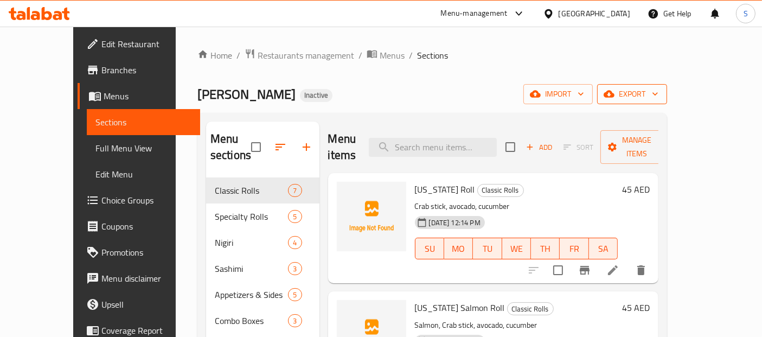
click at [658, 90] on span "export" at bounding box center [632, 94] width 53 height 14
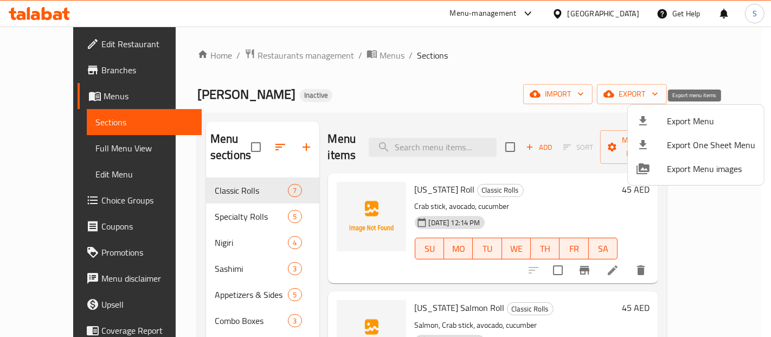
click at [663, 125] on div at bounding box center [652, 120] width 30 height 13
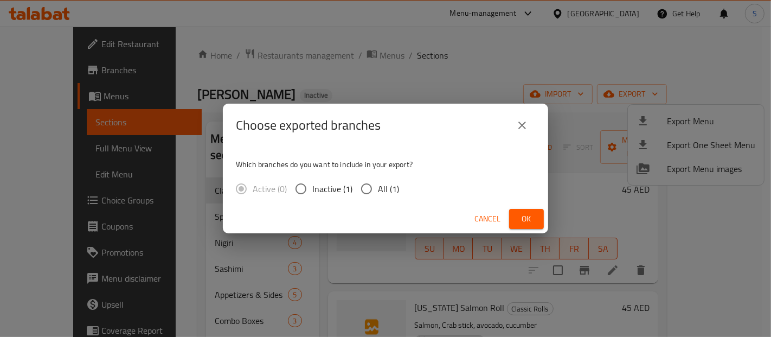
click at [362, 189] on input "All (1)" at bounding box center [366, 188] width 23 height 23
radio input "true"
click at [520, 220] on span "Ok" at bounding box center [526, 219] width 17 height 14
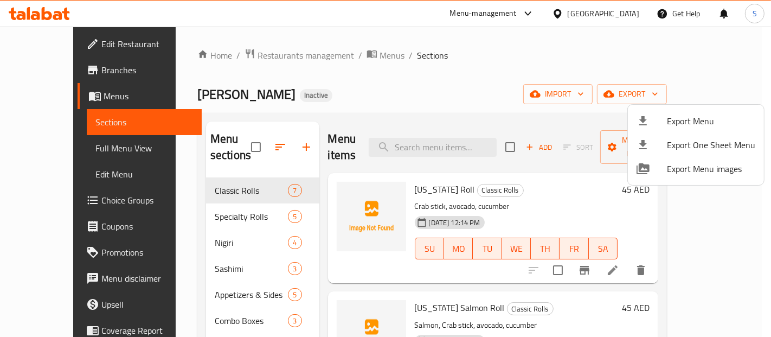
click at [38, 149] on div at bounding box center [385, 168] width 771 height 337
click at [95, 149] on span "Full Menu View" at bounding box center [144, 148] width 98 height 13
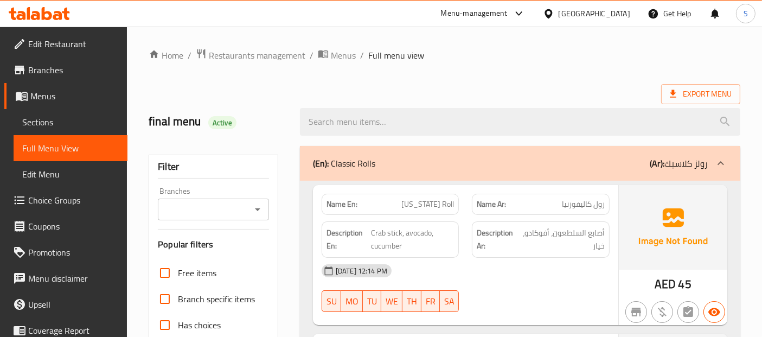
click at [38, 149] on span "Full Menu View" at bounding box center [70, 148] width 97 height 13
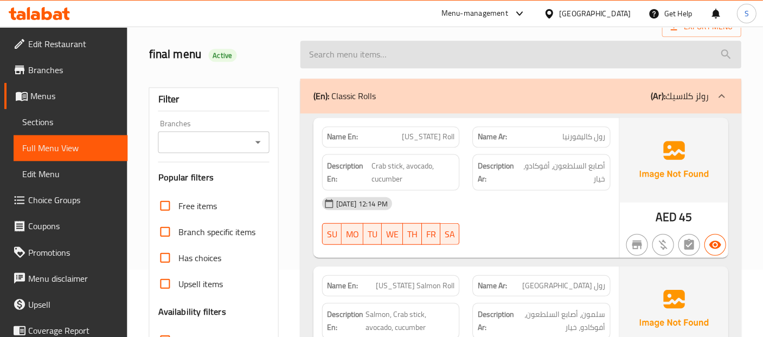
scroll to position [230, 0]
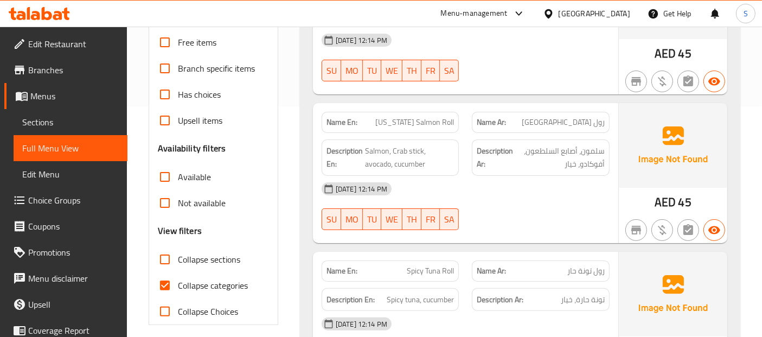
click at [178, 279] on span "Collapse categories" at bounding box center [213, 285] width 70 height 13
click at [178, 279] on input "Collapse categories" at bounding box center [165, 285] width 26 height 26
checkbox input "false"
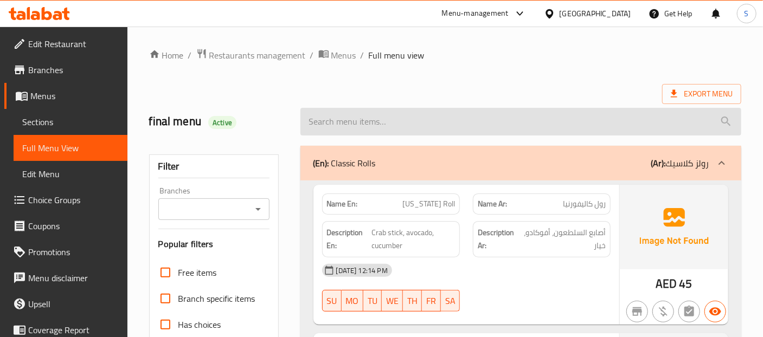
click at [553, 124] on input "search" at bounding box center [520, 122] width 441 height 28
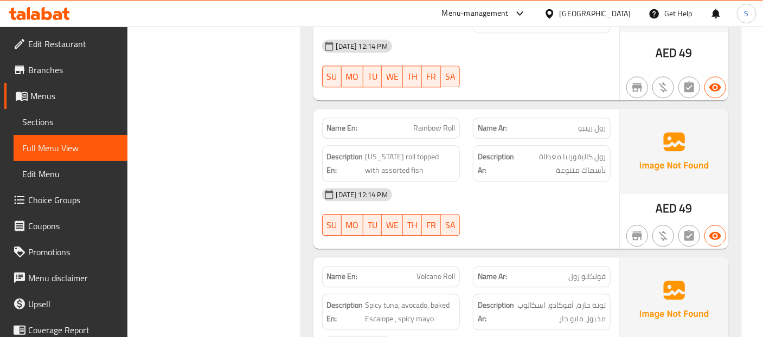
scroll to position [1315, 0]
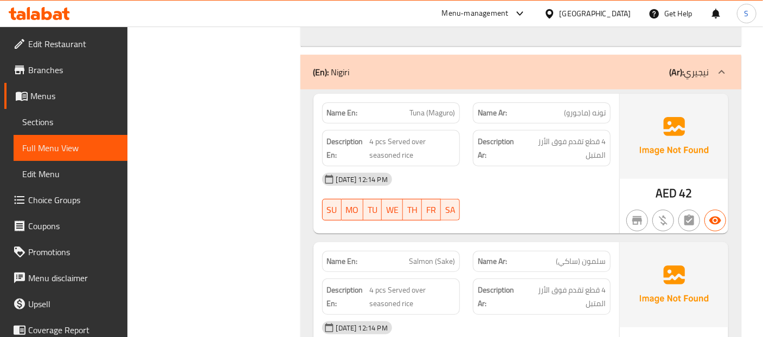
scroll to position [1998, 0]
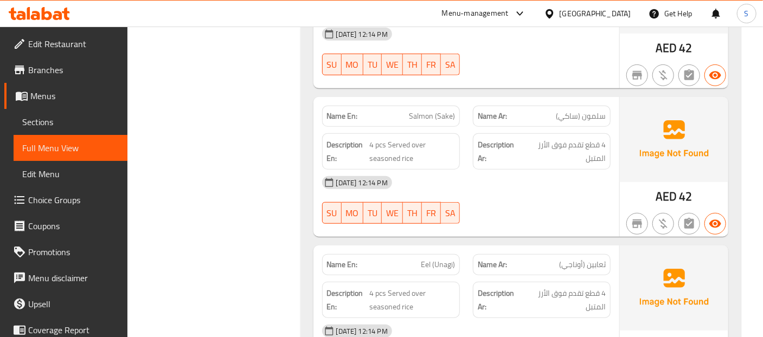
scroll to position [2142, 0]
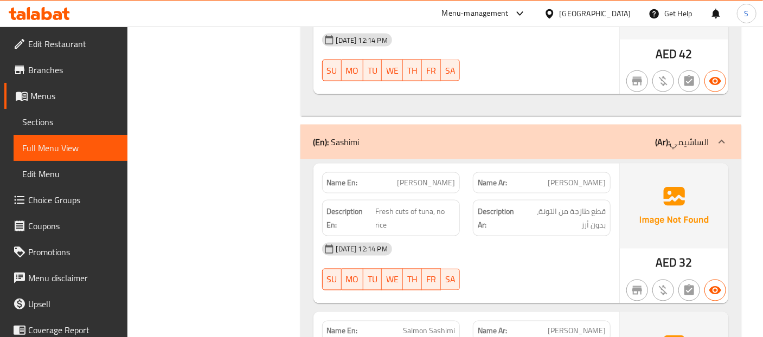
scroll to position [2590, 0]
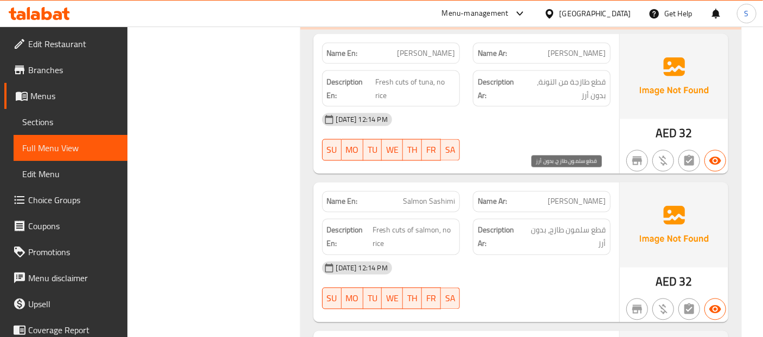
scroll to position [2735, 0]
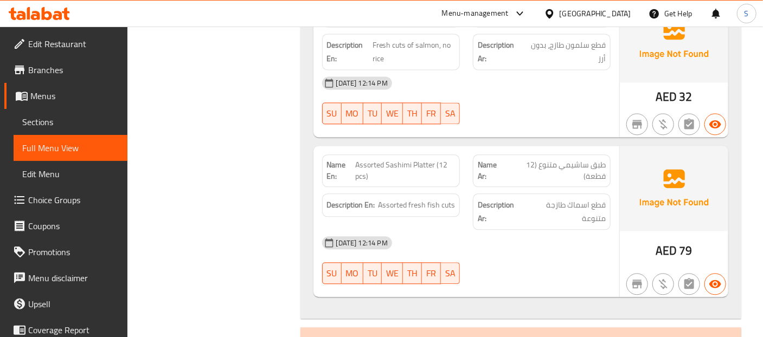
scroll to position [2926, 0]
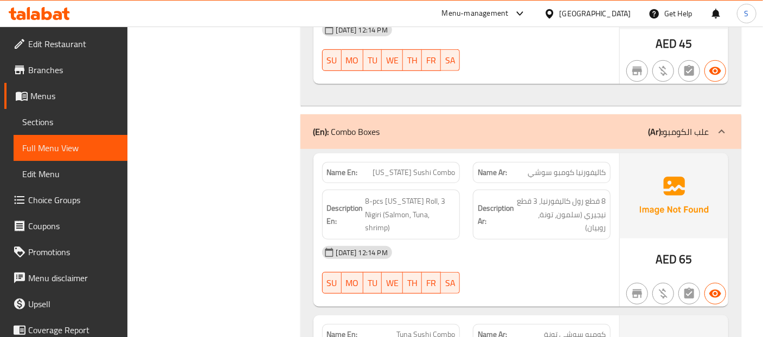
scroll to position [3930, 0]
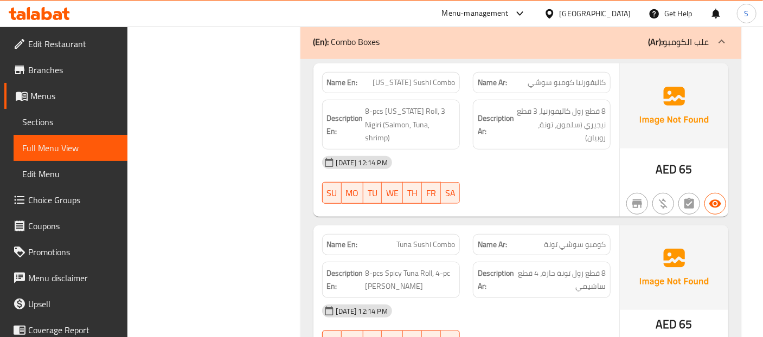
scroll to position [4050, 0]
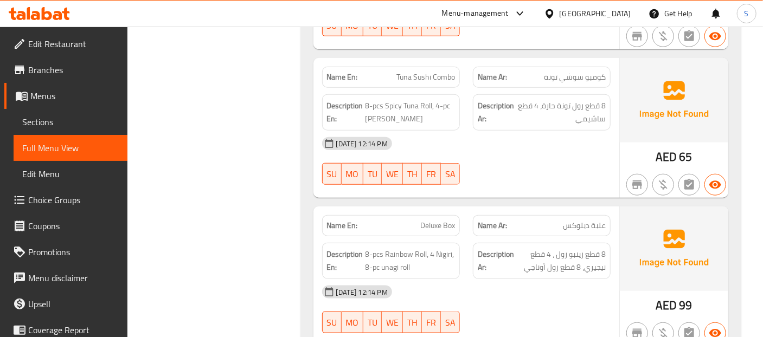
scroll to position [4195, 0]
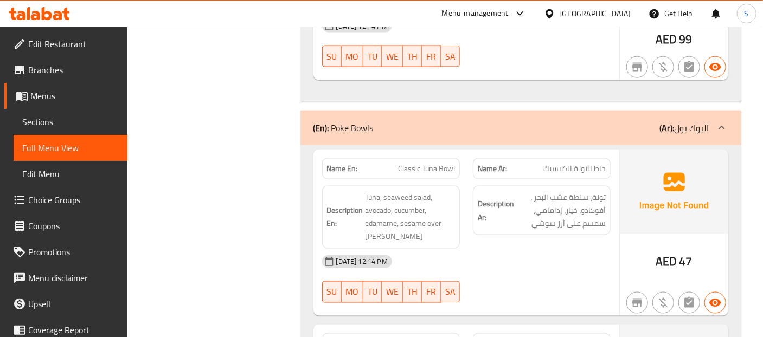
scroll to position [4460, 0]
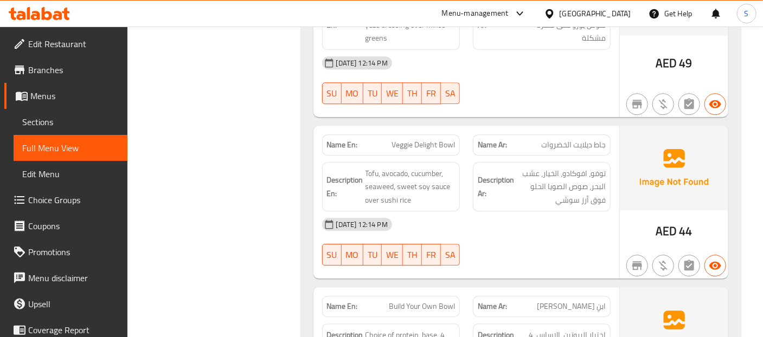
scroll to position [5022, 0]
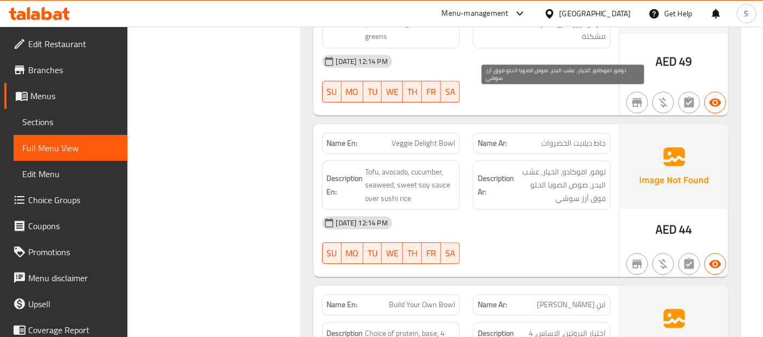
click at [562, 165] on span "توفو، افوكادو، الخيار، عشب البحر، صوص الصويا الحلو فوق أرز سوشي" at bounding box center [560, 185] width 89 height 40
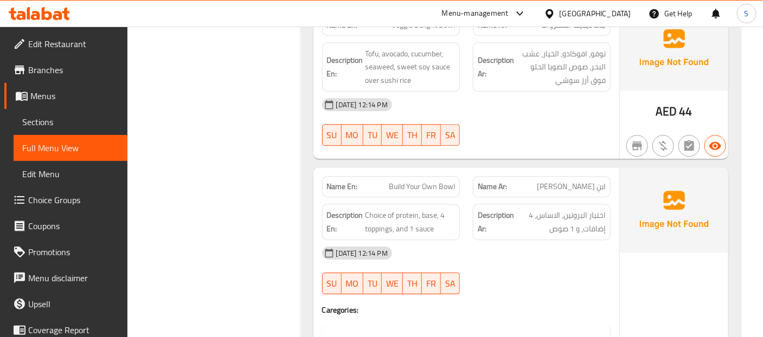
scroll to position [5143, 0]
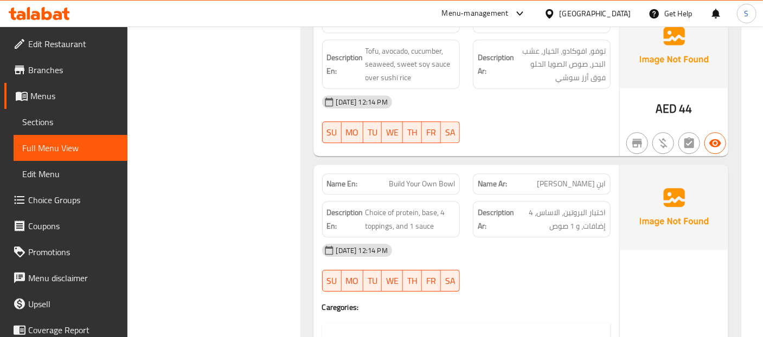
copy span "Build Your Own Bowl"
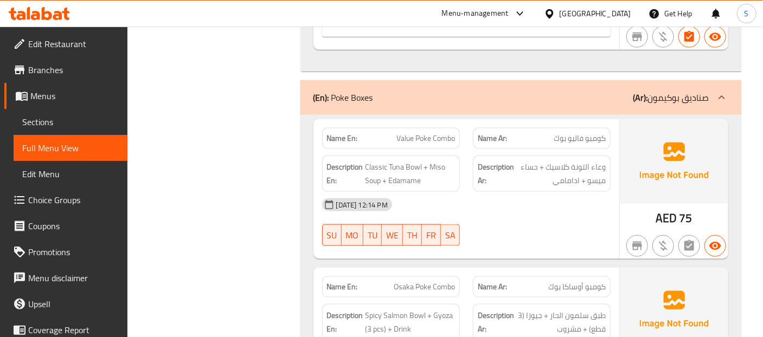
scroll to position [6147, 0]
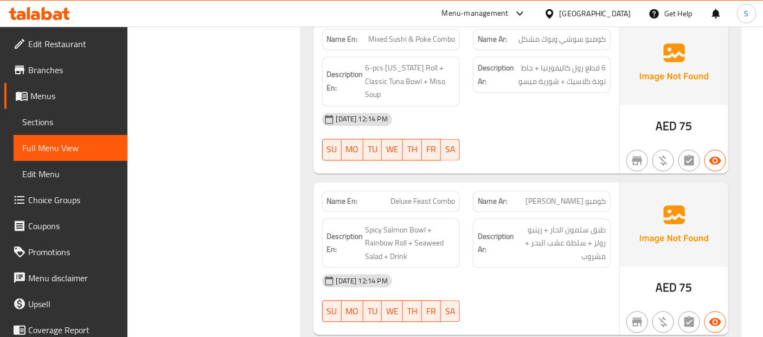
scroll to position [6605, 0]
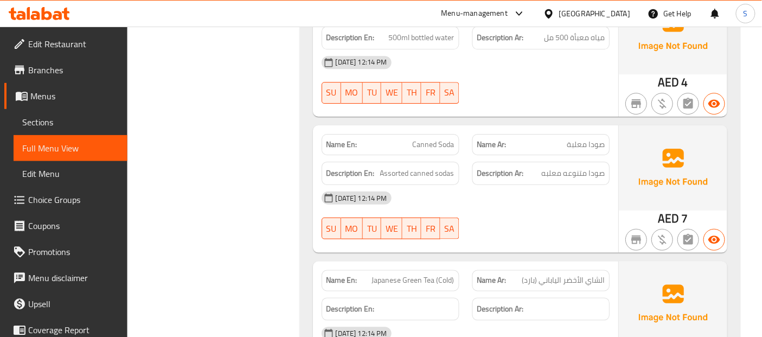
scroll to position [7022, 0]
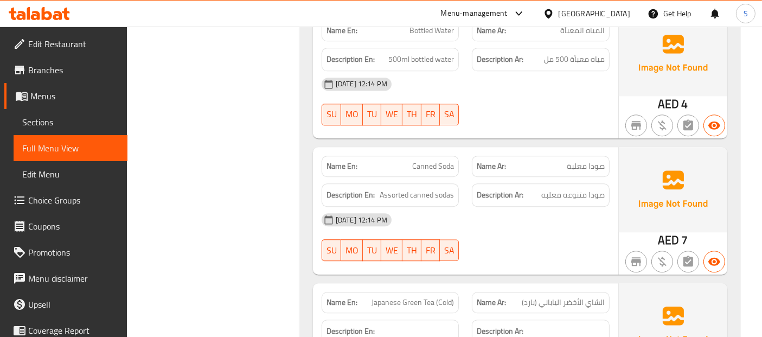
click at [55, 122] on span "Sections" at bounding box center [70, 121] width 97 height 13
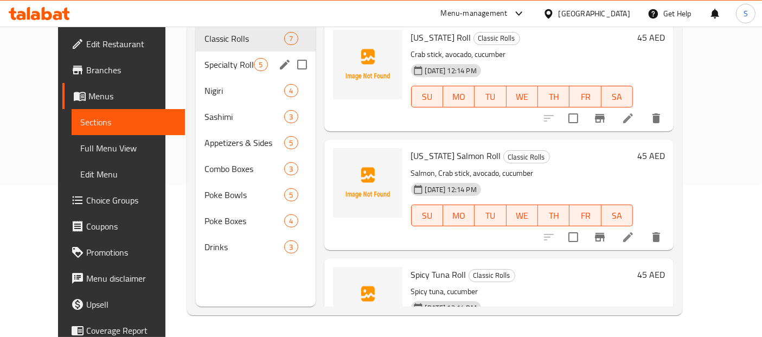
scroll to position [151, 0]
click at [204, 215] on span "Poke Boxes" at bounding box center [228, 221] width 49 height 13
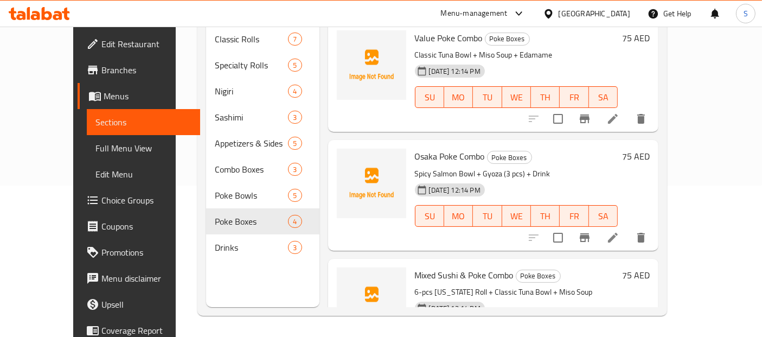
scroll to position [164, 0]
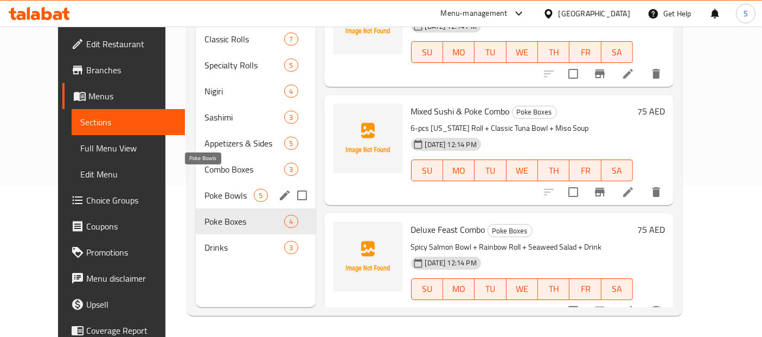
click at [204, 189] on span "Poke Bowls" at bounding box center [228, 195] width 49 height 13
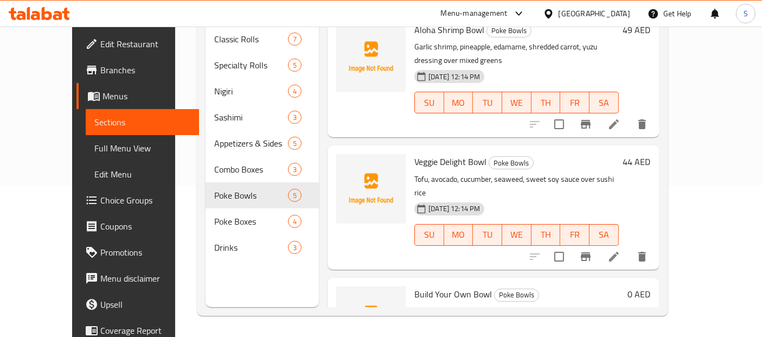
scroll to position [282, 0]
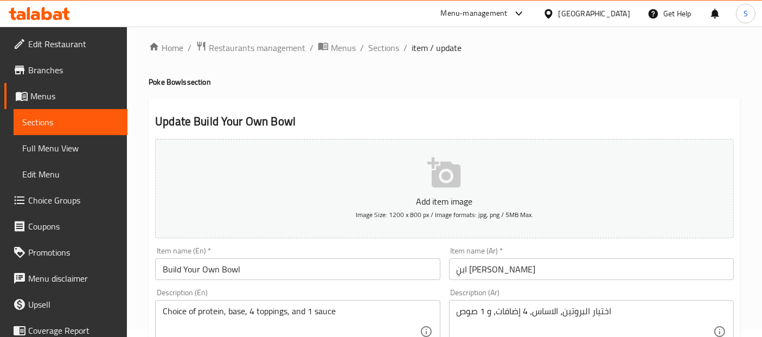
scroll to position [20, 0]
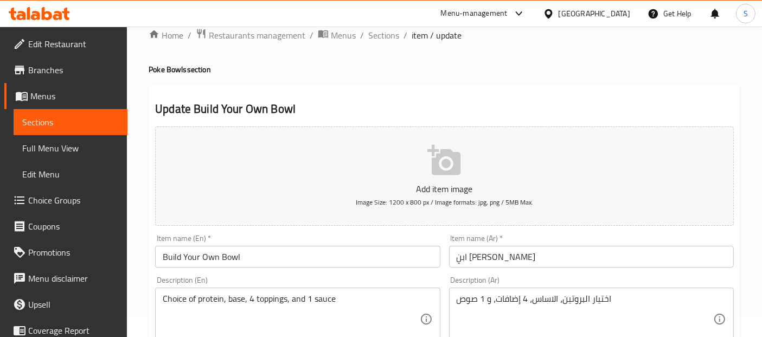
click at [503, 258] on input "ابنِ [PERSON_NAME]" at bounding box center [591, 257] width 285 height 22
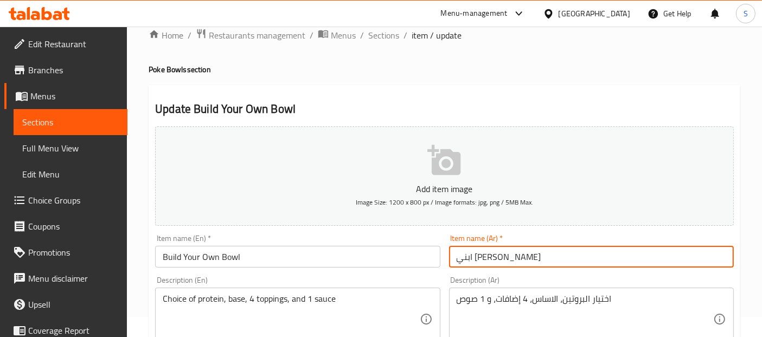
click at [491, 259] on input "ابني [PERSON_NAME]" at bounding box center [591, 257] width 285 height 22
type input "ابني [PERSON_NAME]"
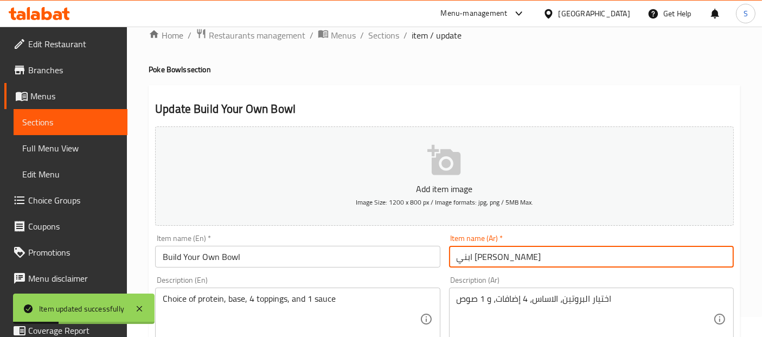
click at [72, 152] on span "Full Menu View" at bounding box center [70, 148] width 97 height 13
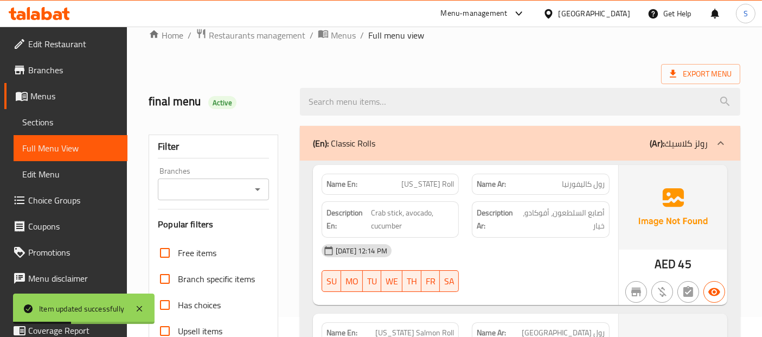
click at [82, 37] on span "Edit Restaurant" at bounding box center [73, 43] width 91 height 13
